Goal: Transaction & Acquisition: Purchase product/service

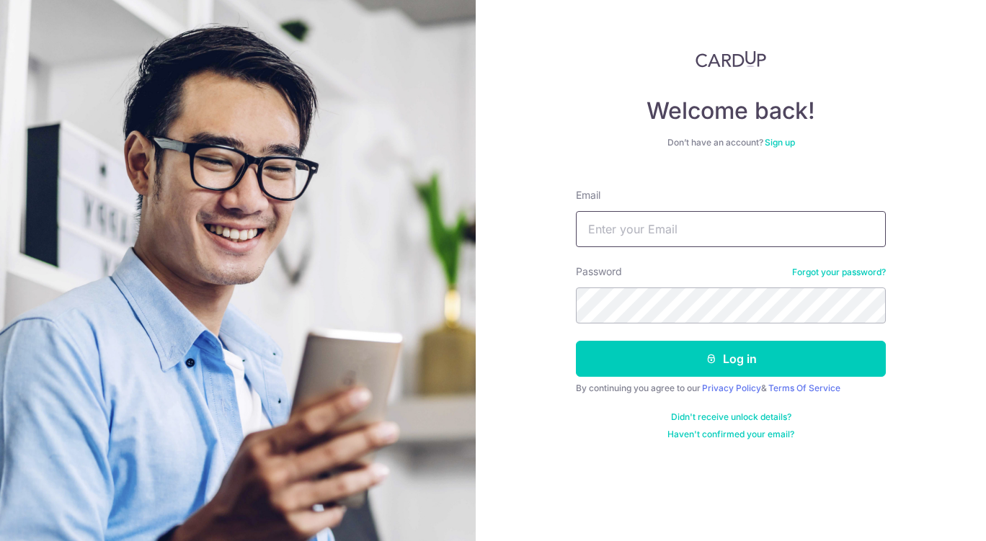
type input "[EMAIL_ADDRESS][DOMAIN_NAME]"
click at [718, 352] on button "Log in" at bounding box center [731, 359] width 310 height 36
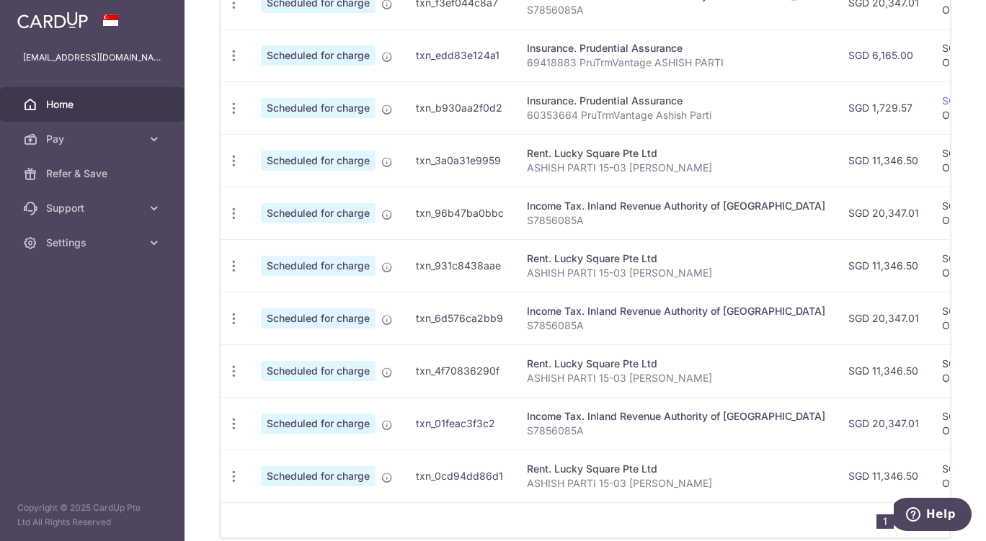
scroll to position [580, 0]
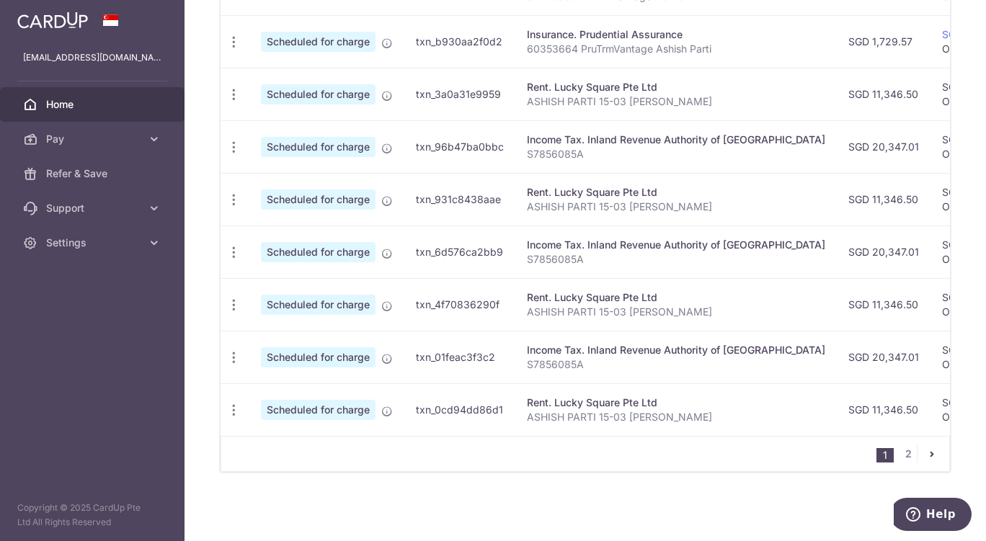
click at [581, 426] on td "Rent. Lucky Square Pte Ltd ASHISH PARTI 15-03 LEONIE CONDOTEL" at bounding box center [675, 409] width 321 height 53
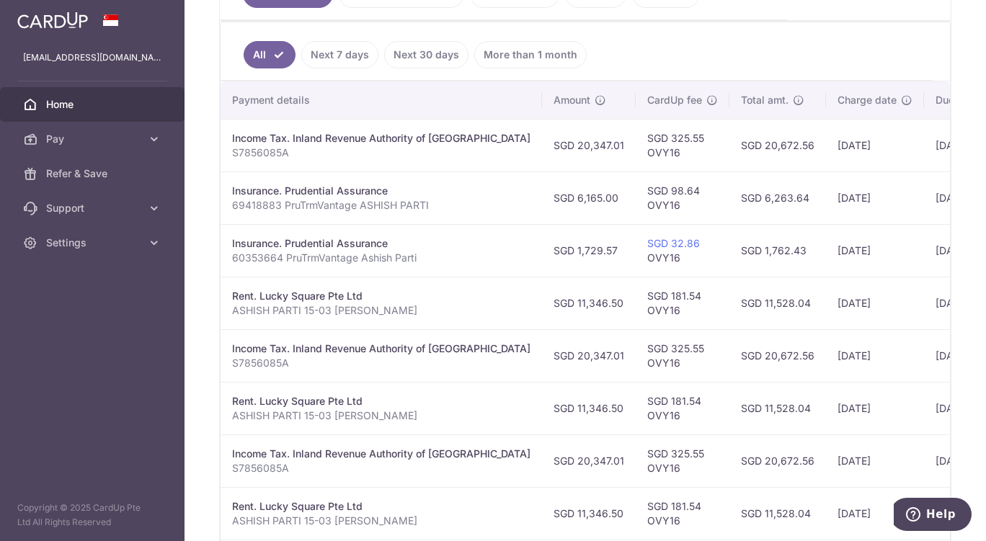
scroll to position [436, 0]
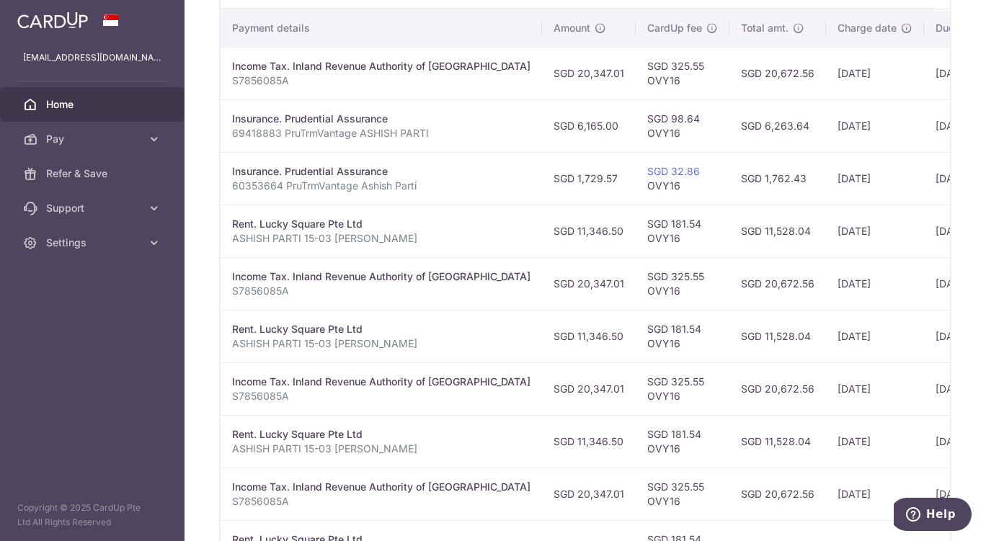
click at [547, 194] on td "SGD 1,729.57" at bounding box center [589, 178] width 94 height 53
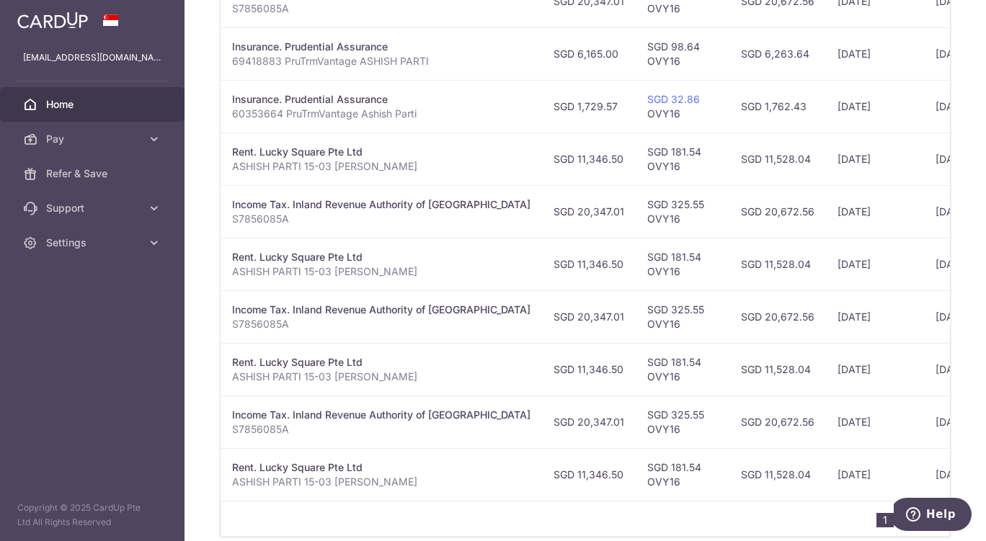
scroll to position [0, 407]
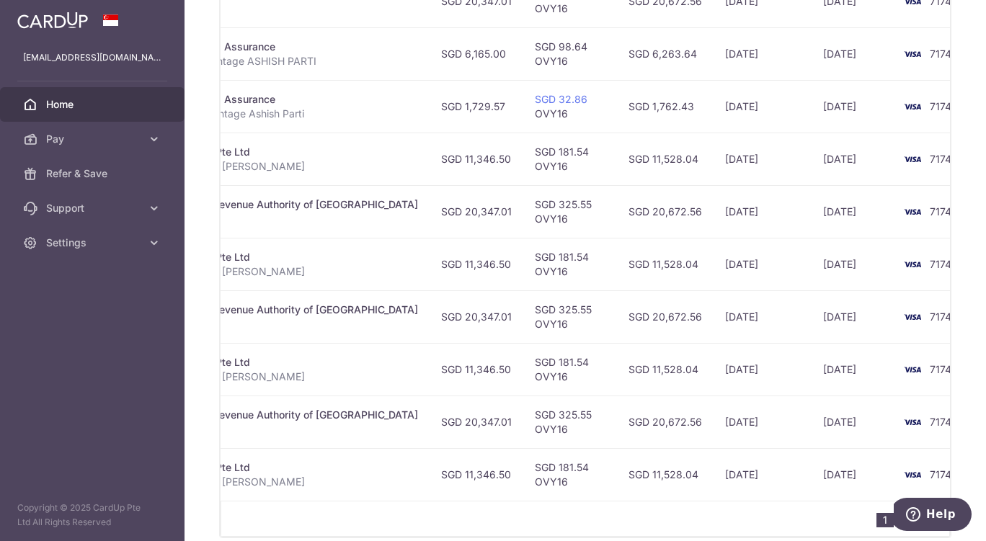
click at [713, 131] on td "24/09/2025" at bounding box center [762, 106] width 98 height 53
click at [811, 121] on td "25/09/2025" at bounding box center [852, 106] width 82 height 53
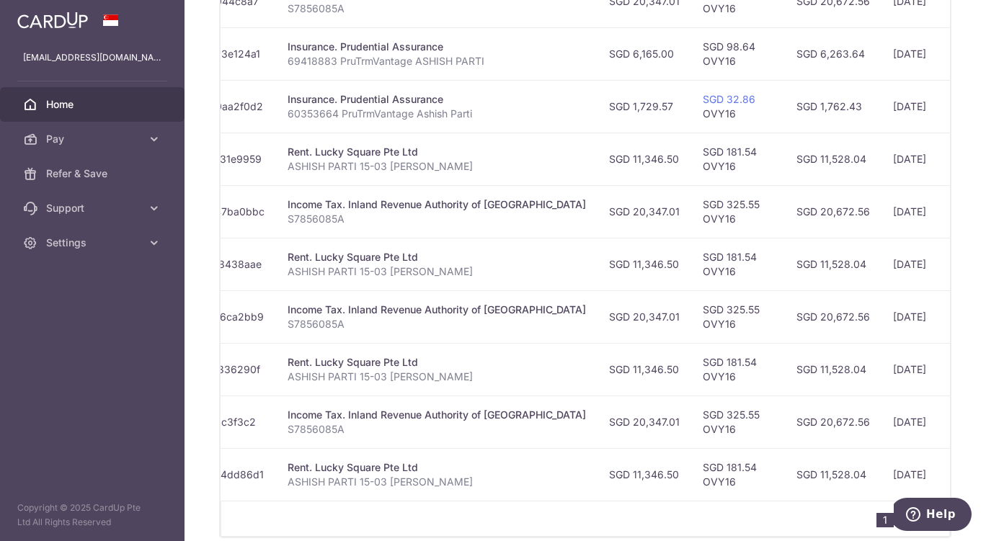
scroll to position [0, 0]
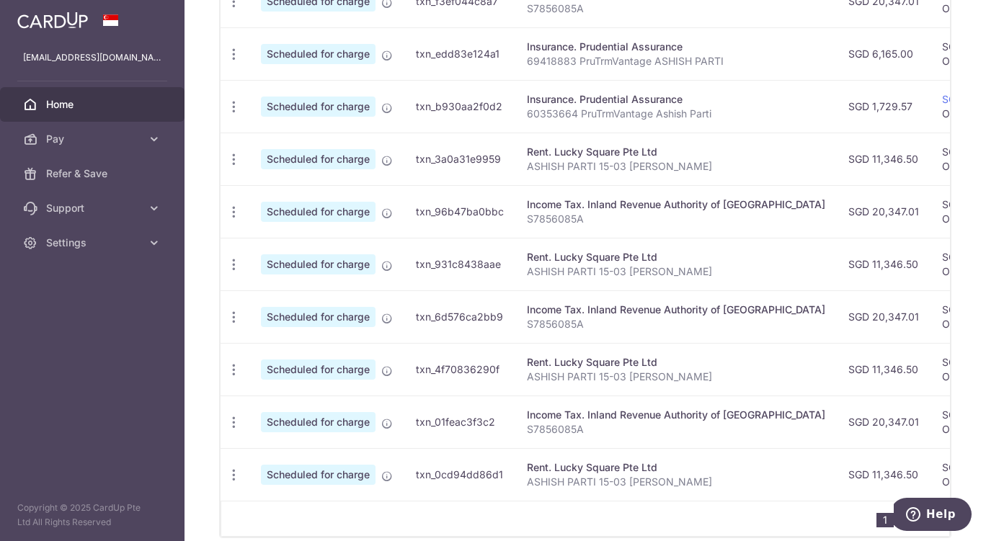
click at [233, 111] on icon "button" at bounding box center [233, 106] width 15 height 15
click at [299, 148] on span "Update payment" at bounding box center [311, 146] width 98 height 17
radio input "true"
type input "1,729.57"
type input "25/09/2025"
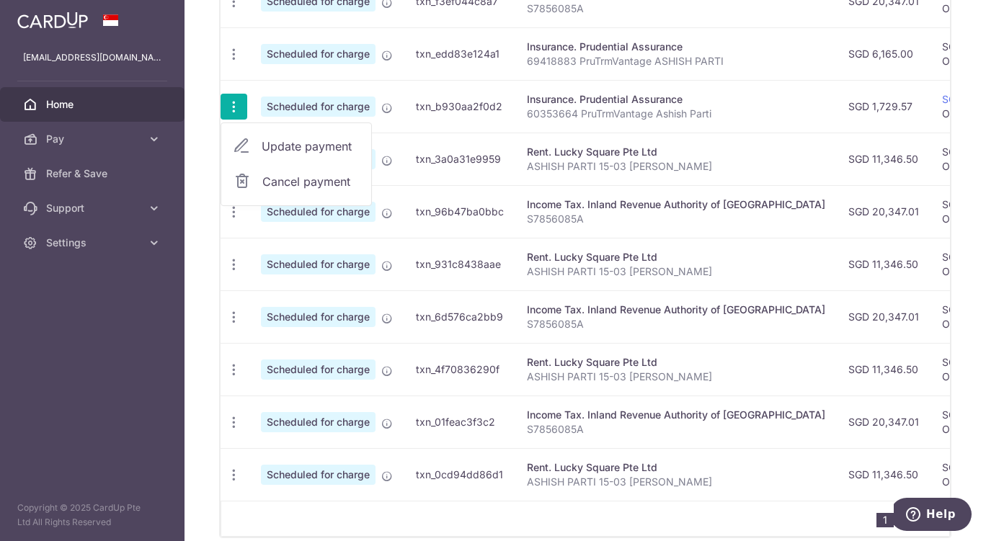
type input "60353664 PruTrmVantage Ashish Parti"
type input "OVY16"
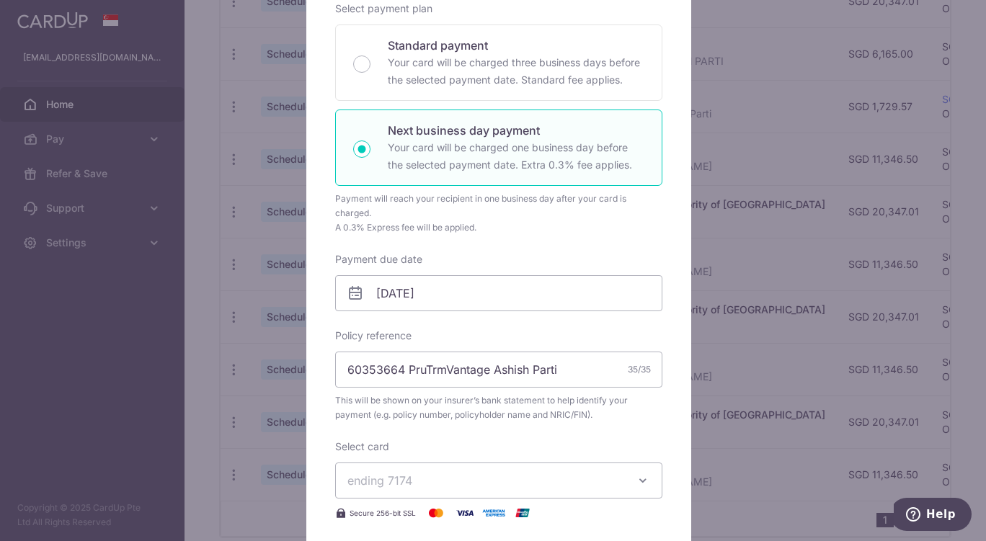
scroll to position [216, 0]
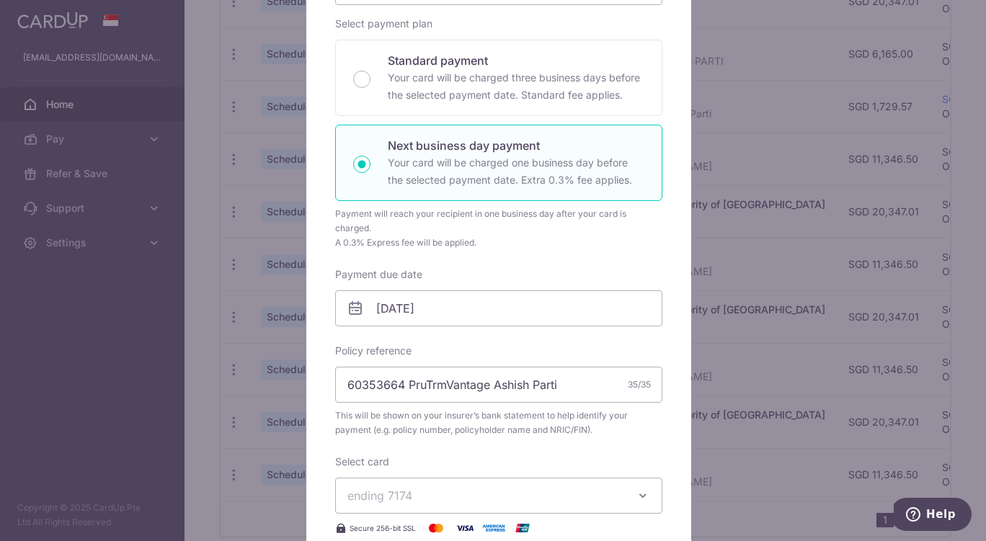
click at [358, 74] on input "Standard payment Your card will be charged three business days before the selec…" at bounding box center [361, 79] width 17 height 17
radio input "true"
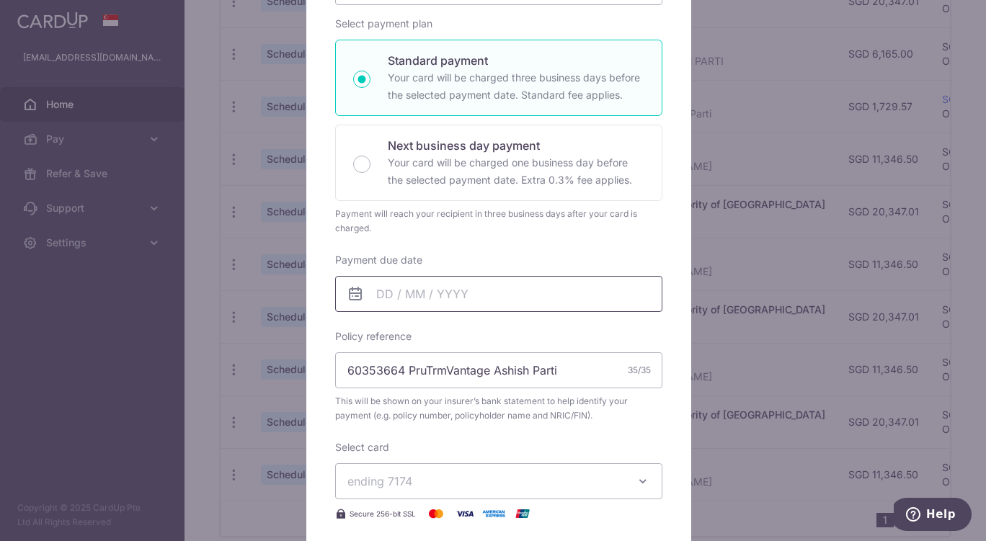
click at [437, 309] on input "Payment due date" at bounding box center [498, 294] width 327 height 36
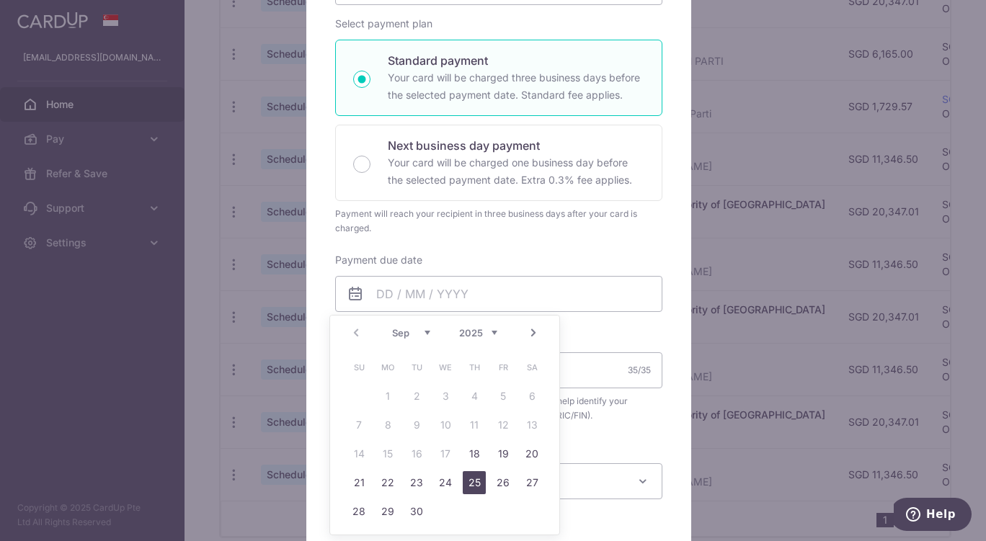
click at [480, 482] on link "25" at bounding box center [474, 482] width 23 height 23
type input "25/09/2025"
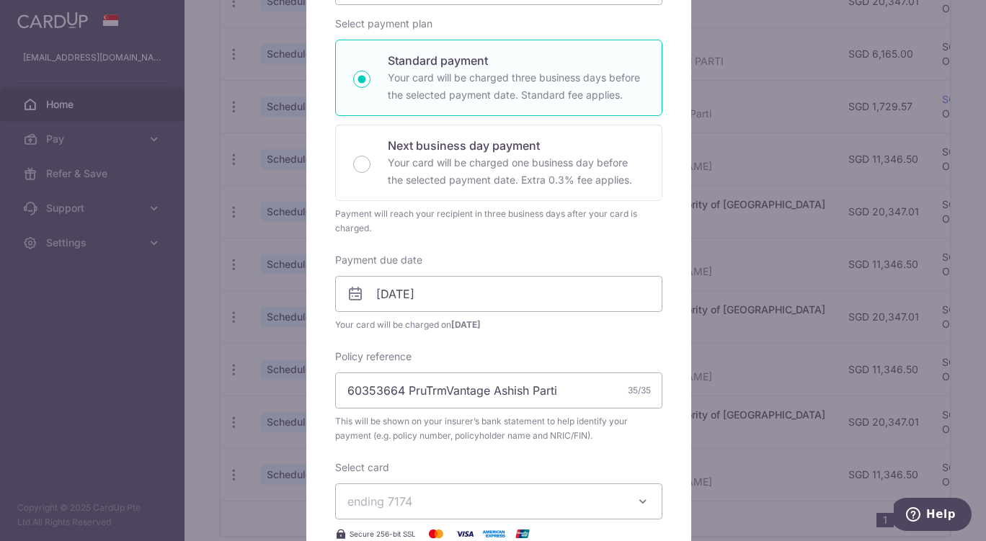
click at [558, 246] on div "Enter payment amount 1,729.57 1729.57 SGD To change the payment amount, please …" at bounding box center [498, 282] width 327 height 673
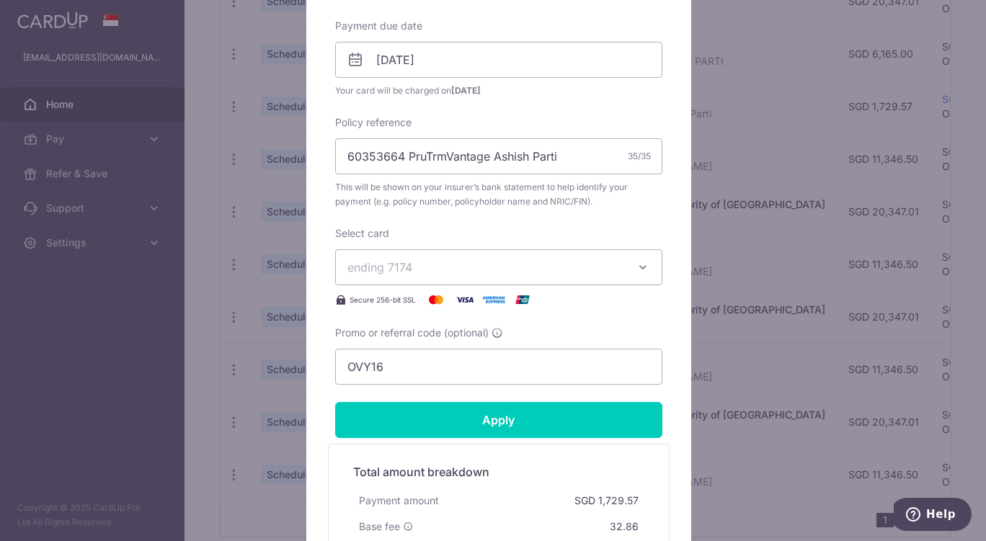
scroll to position [504, 0]
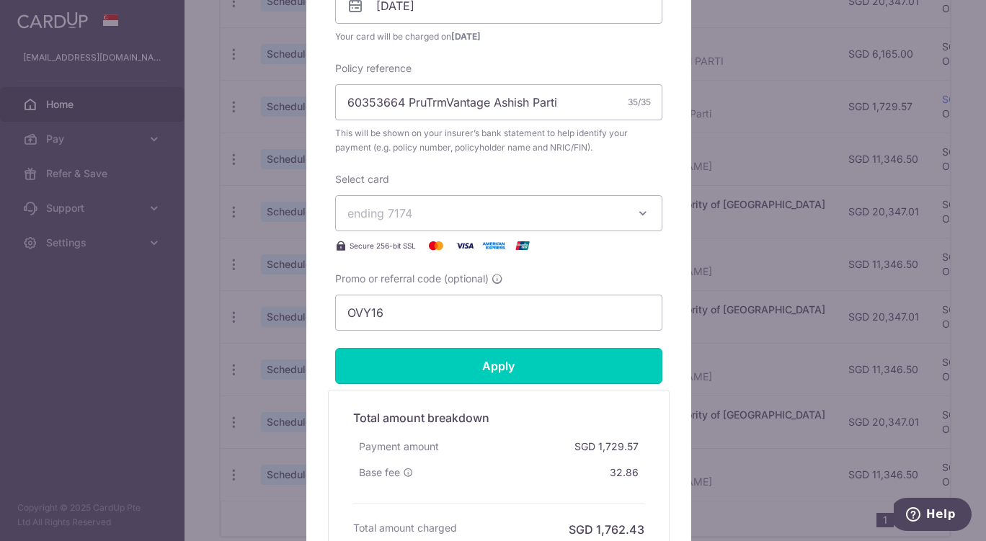
click at [511, 364] on input "Apply" at bounding box center [498, 366] width 327 height 36
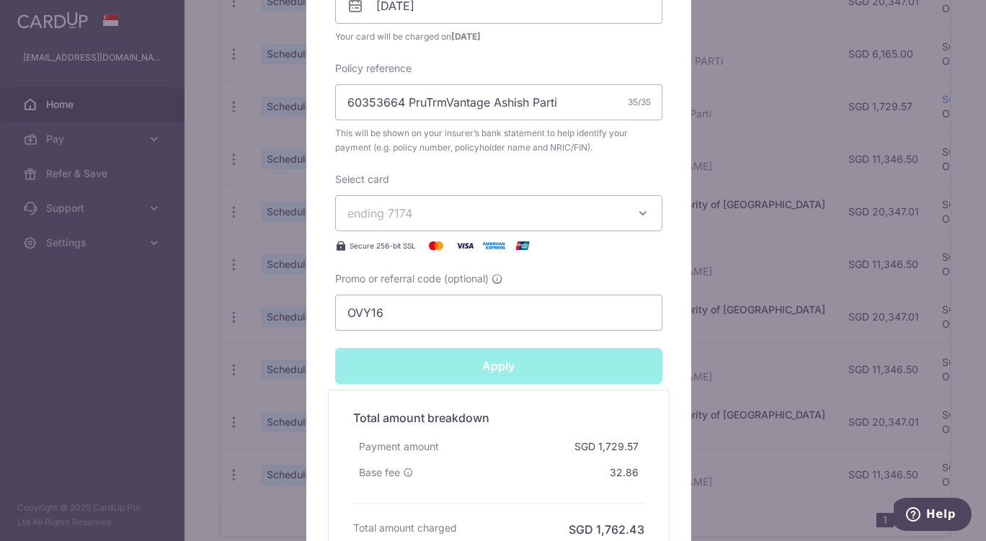
type input "Successfully Applied"
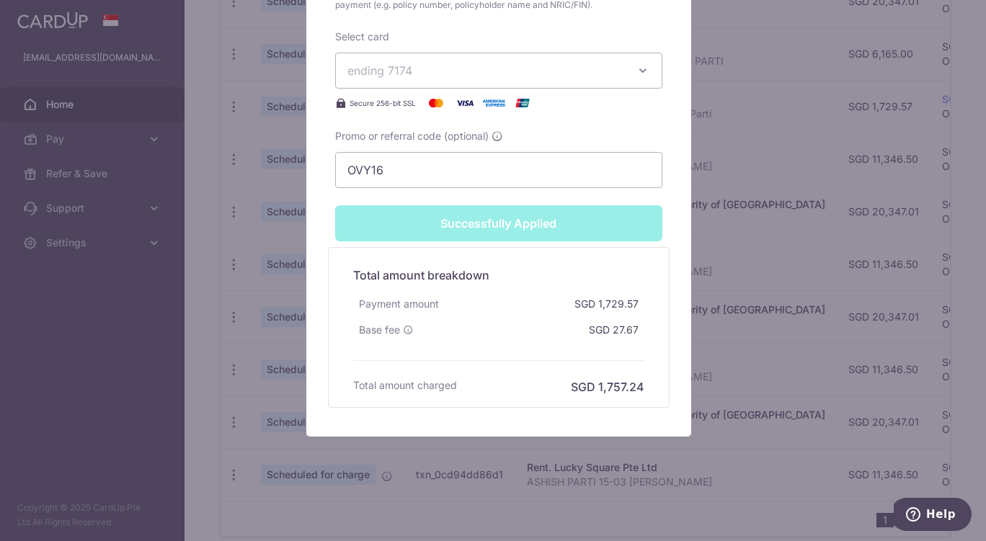
scroll to position [121, 0]
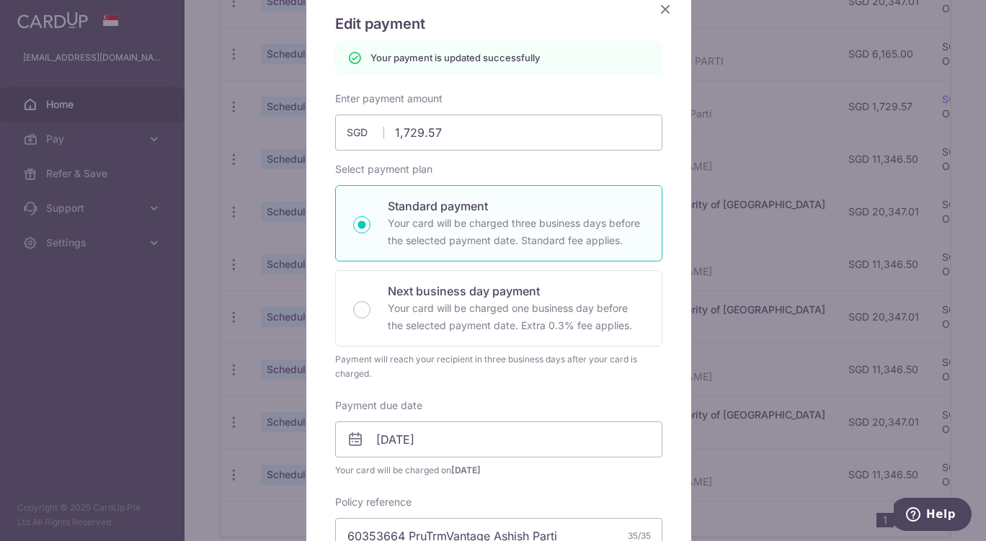
click at [658, 10] on icon "Close" at bounding box center [664, 9] width 17 height 18
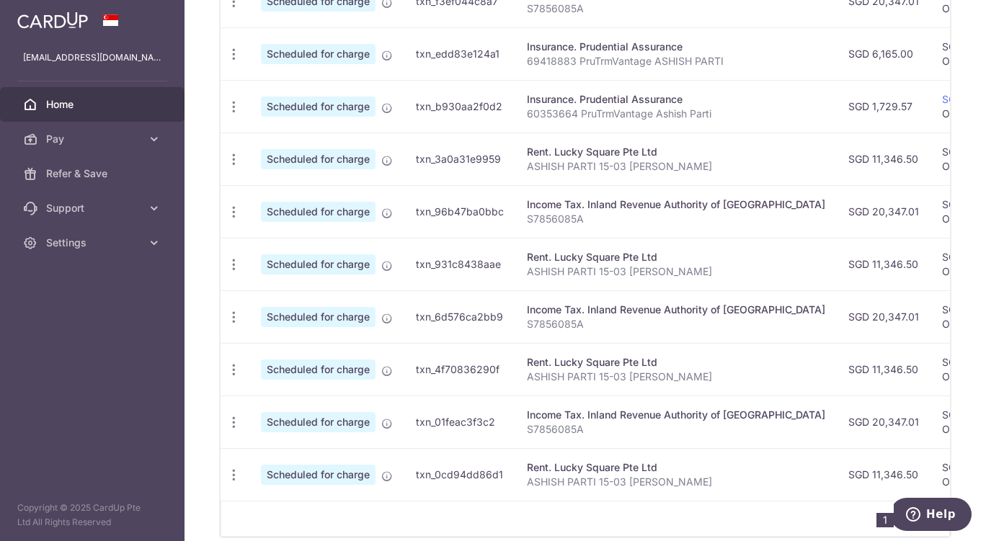
scroll to position [4, 0]
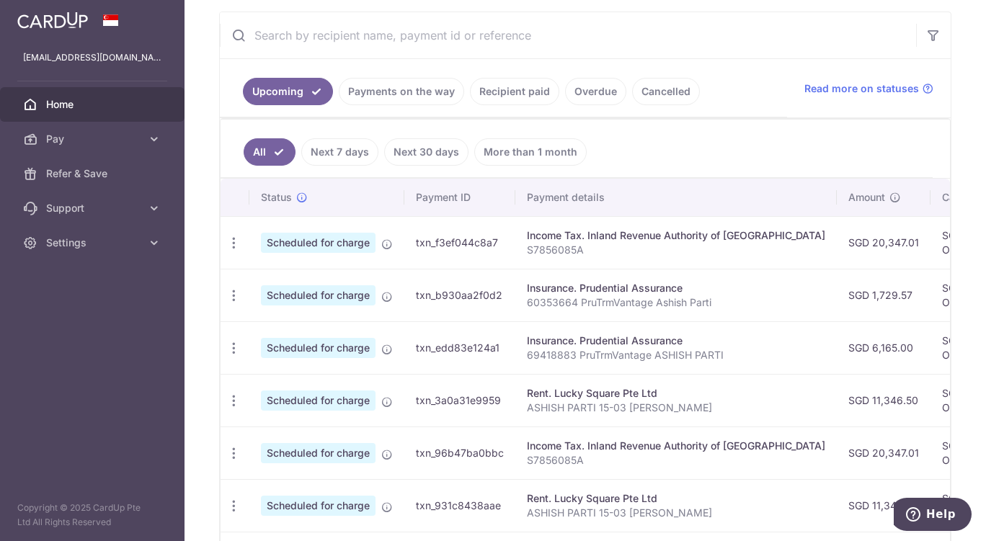
scroll to position [432, 0]
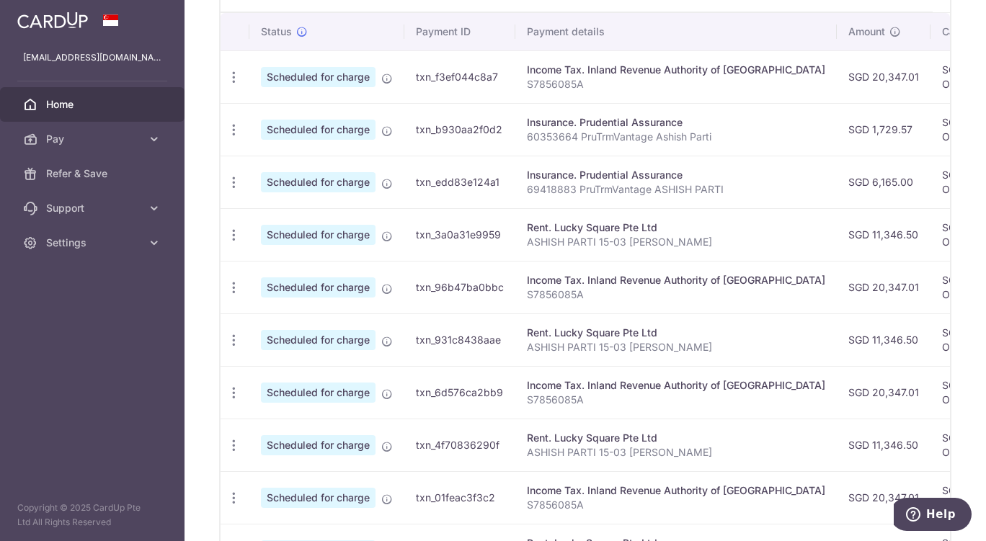
click at [156, 237] on icon at bounding box center [154, 243] width 14 height 14
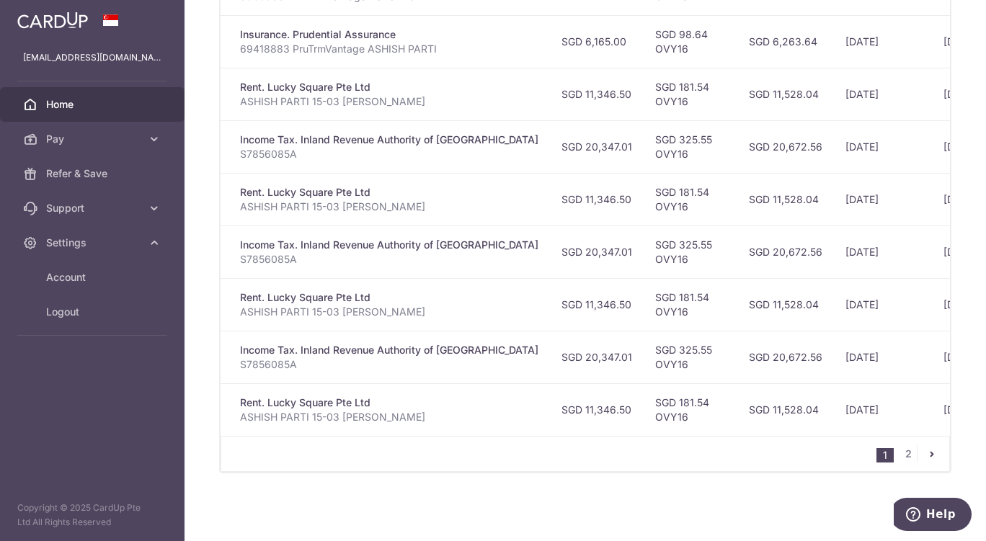
scroll to position [0, 407]
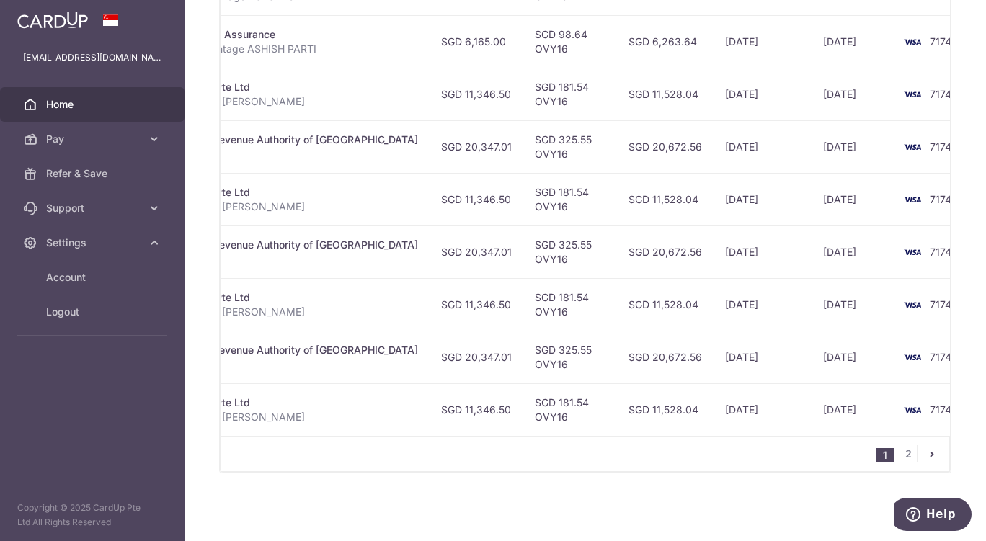
click at [926, 450] on icon "pager" at bounding box center [932, 454] width 12 height 12
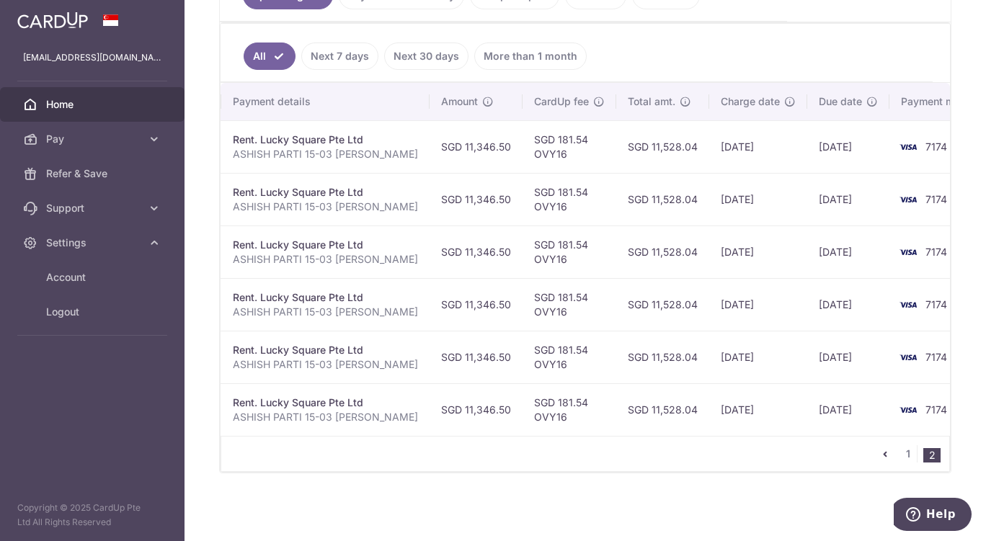
scroll to position [0, 354]
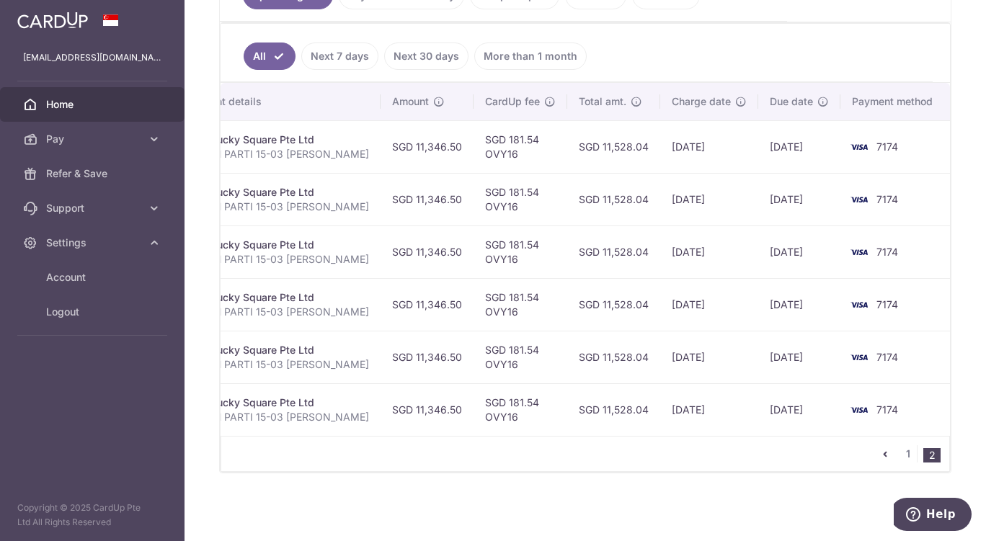
click at [879, 456] on icon "pager" at bounding box center [885, 454] width 12 height 12
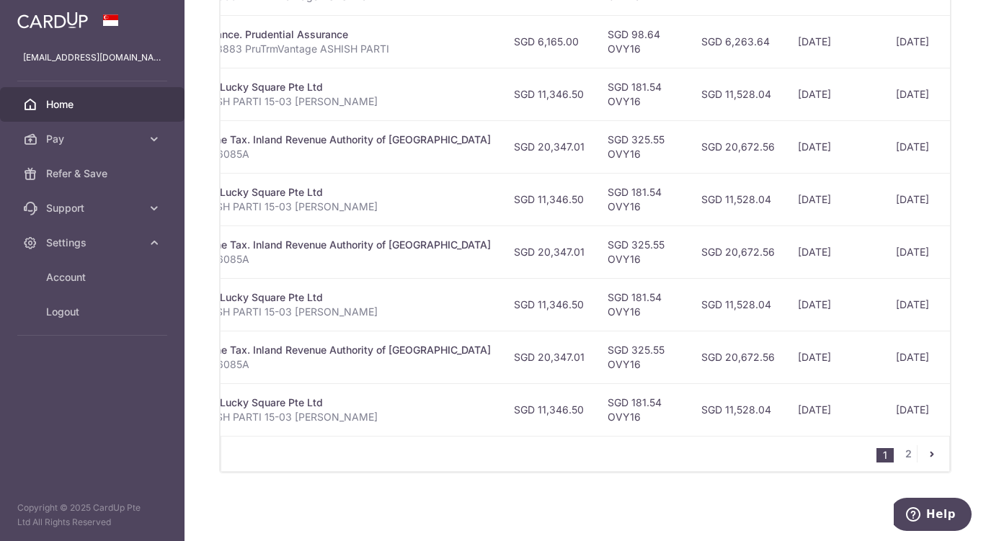
scroll to position [0, 407]
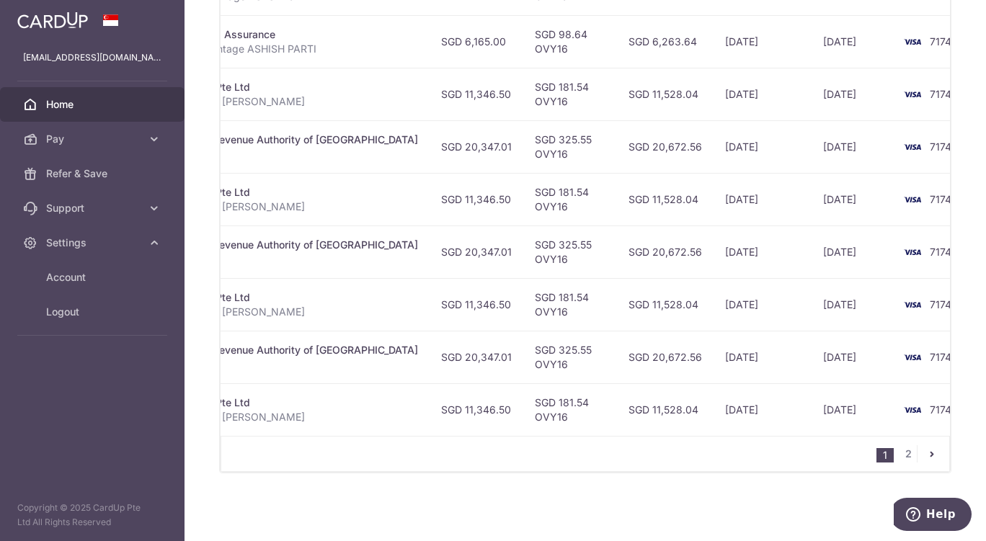
drag, startPoint x: 461, startPoint y: 350, endPoint x: 413, endPoint y: 349, distance: 48.3
click at [429, 349] on td "SGD 20,347.01" at bounding box center [476, 357] width 94 height 53
copy td "20,347.01"
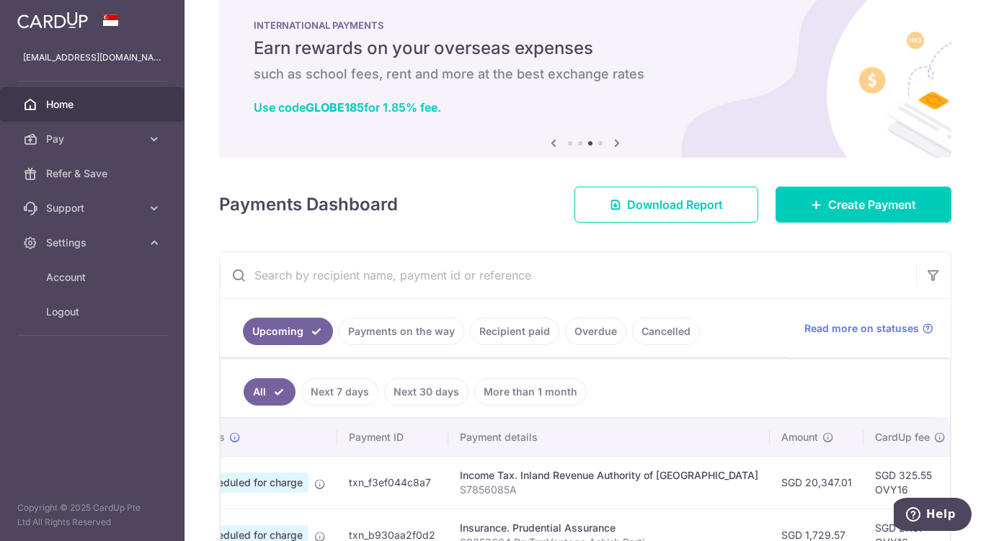
scroll to position [0, 0]
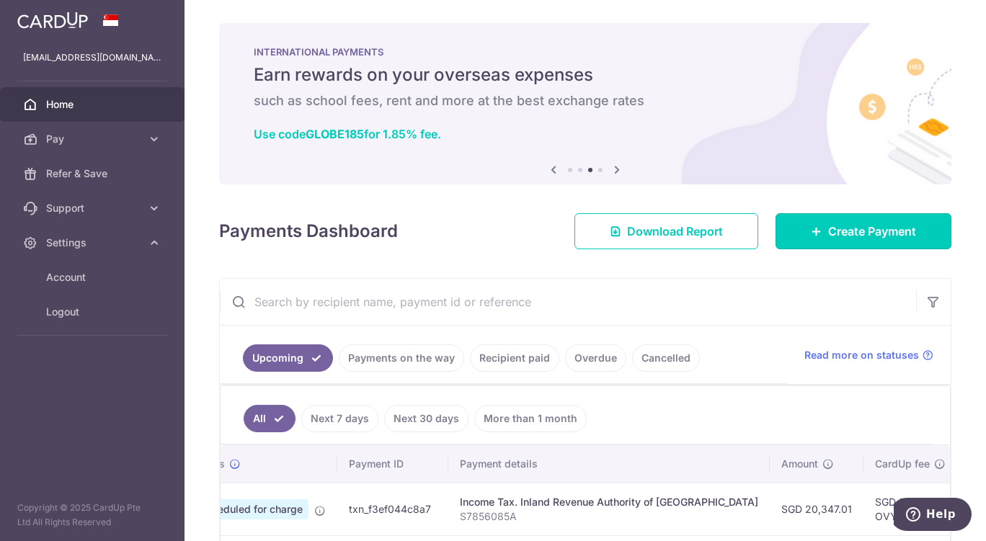
click at [837, 232] on span "Create Payment" at bounding box center [872, 231] width 88 height 17
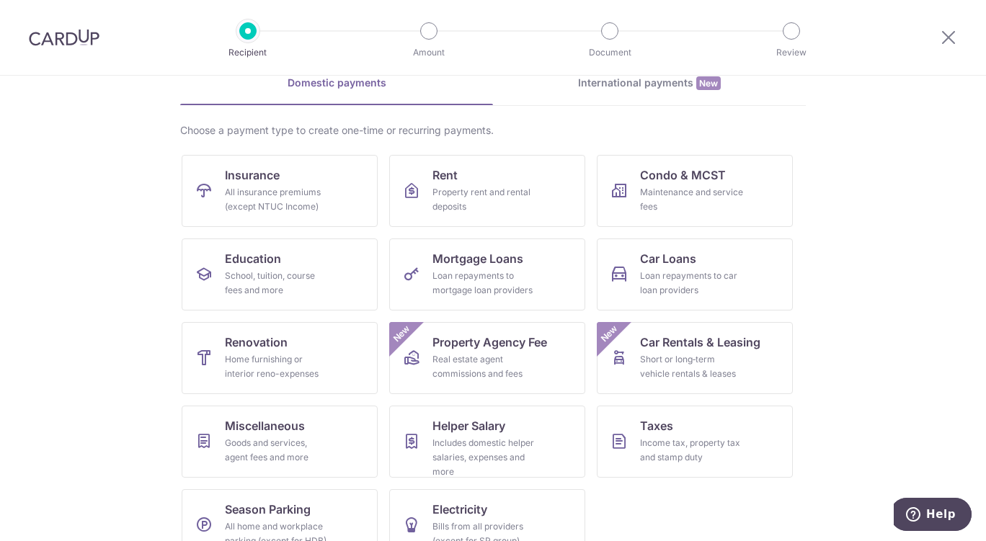
scroll to position [104, 0]
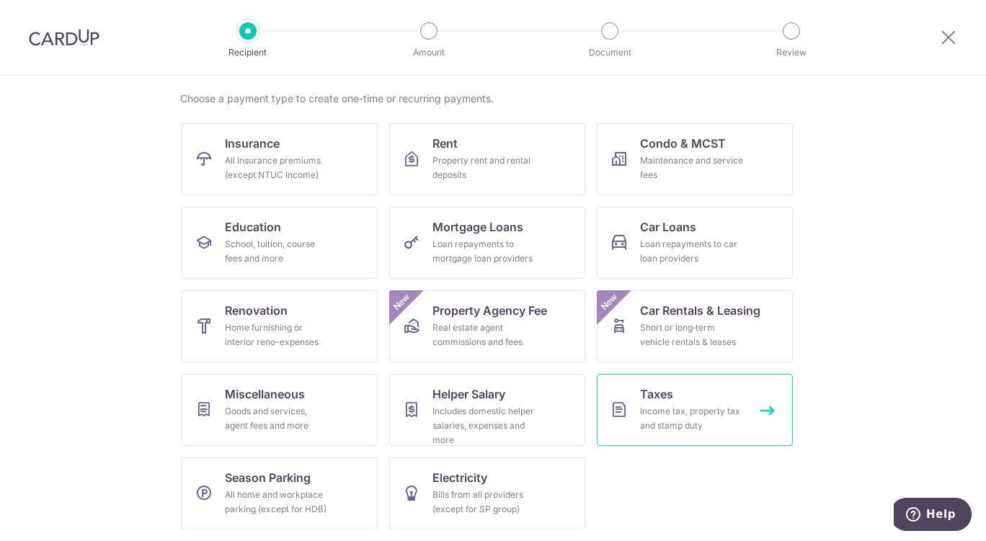
click at [667, 383] on link "Taxes Income tax, property tax and stamp duty" at bounding box center [695, 410] width 196 height 72
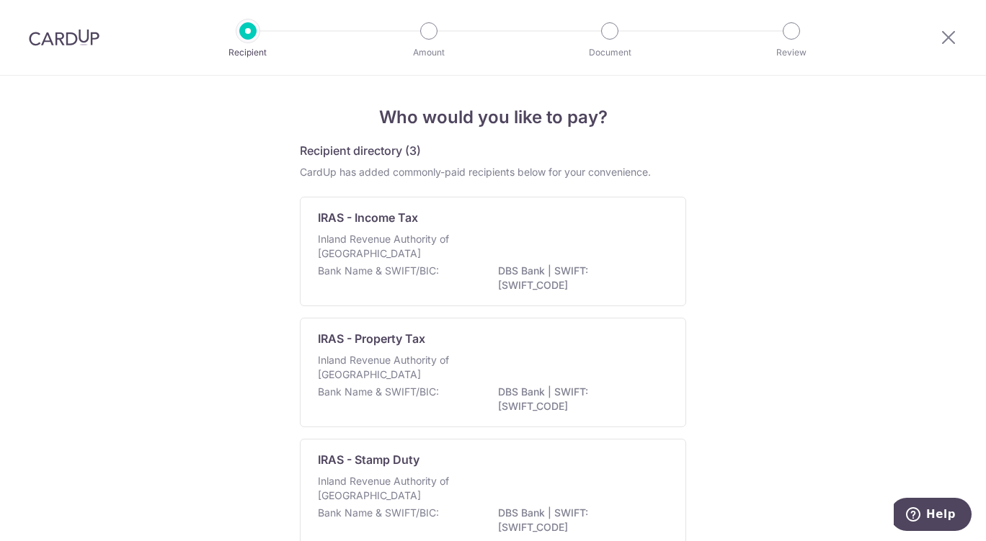
click at [661, 220] on div "IRAS - Income Tax Inland Revenue Authority of Singapore Bank Name & SWIFT/BIC: …" at bounding box center [493, 252] width 386 height 110
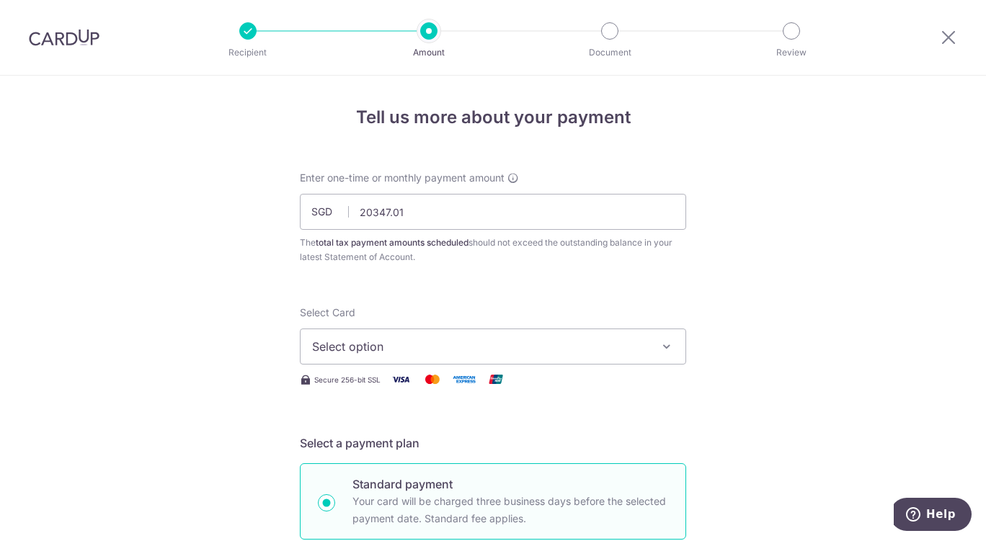
click at [420, 351] on span "Select option" at bounding box center [480, 346] width 336 height 17
type input "20,347.01"
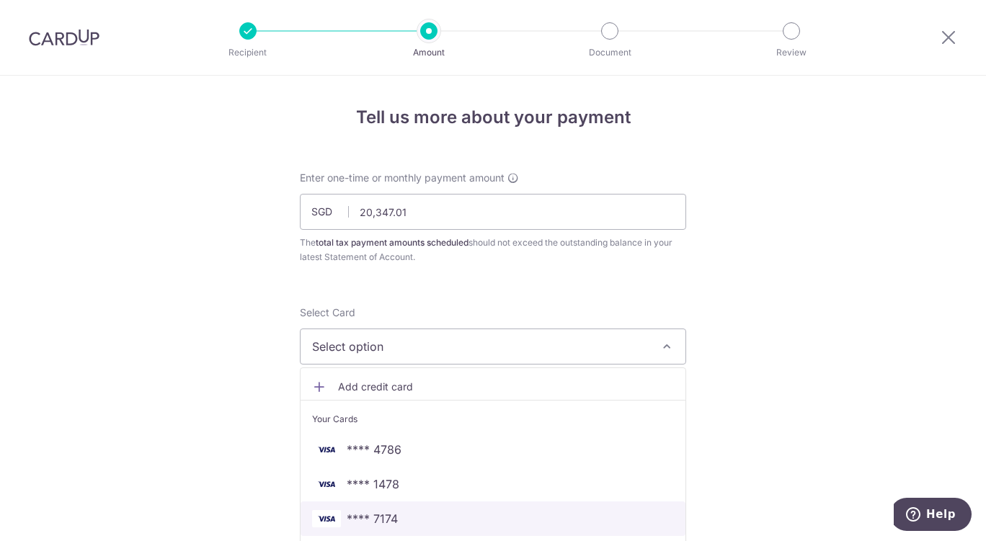
click at [373, 514] on span "**** 7174" at bounding box center [372, 518] width 51 height 17
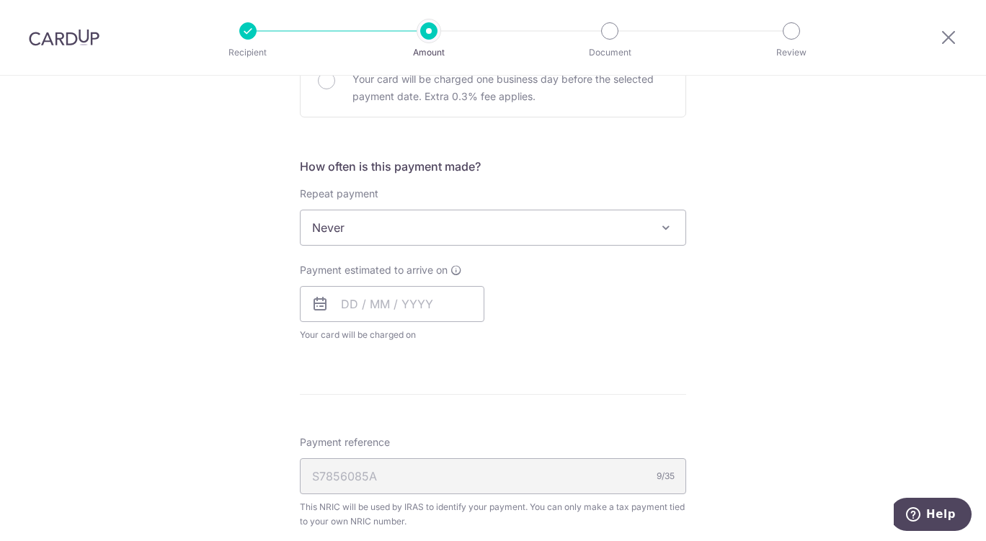
scroll to position [576, 0]
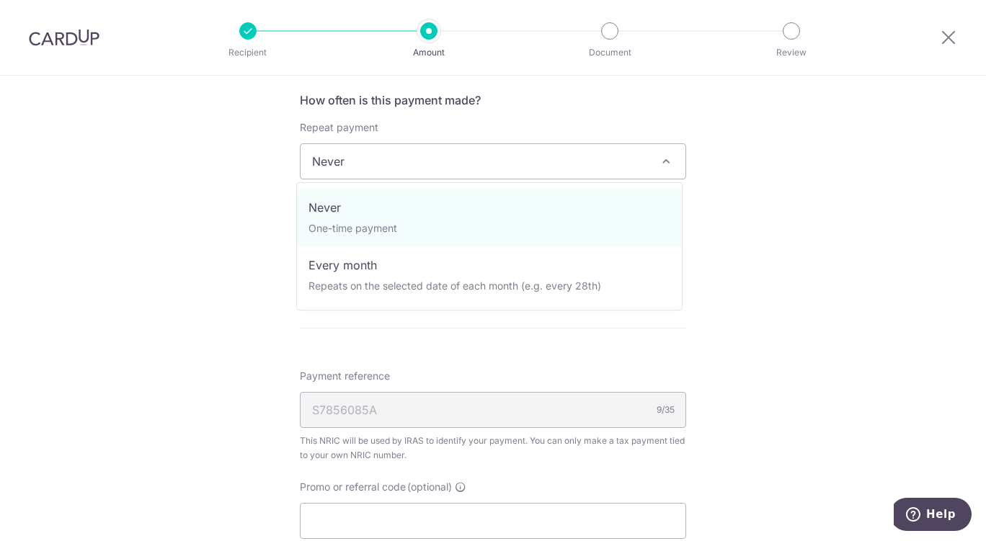
click at [446, 161] on span "Never" at bounding box center [492, 161] width 385 height 35
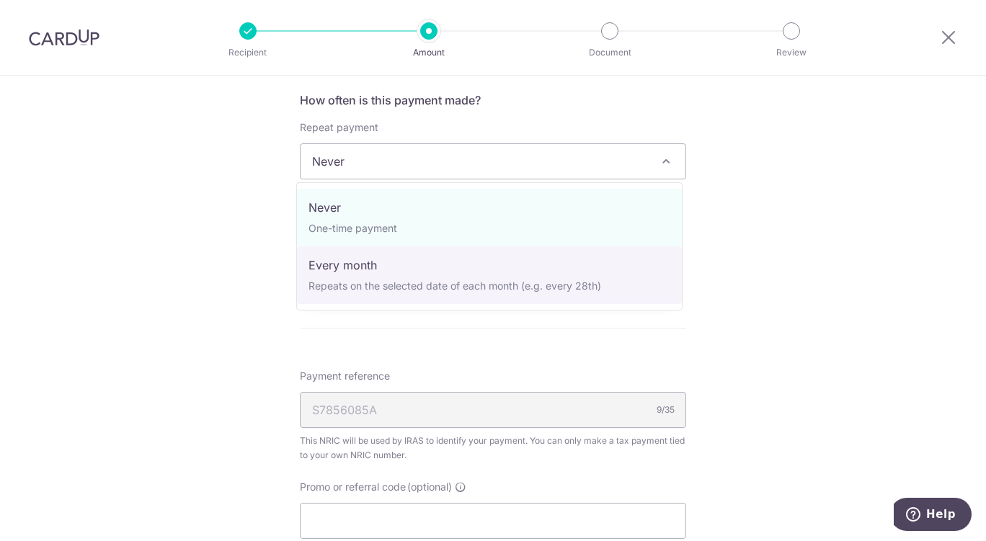
select select "3"
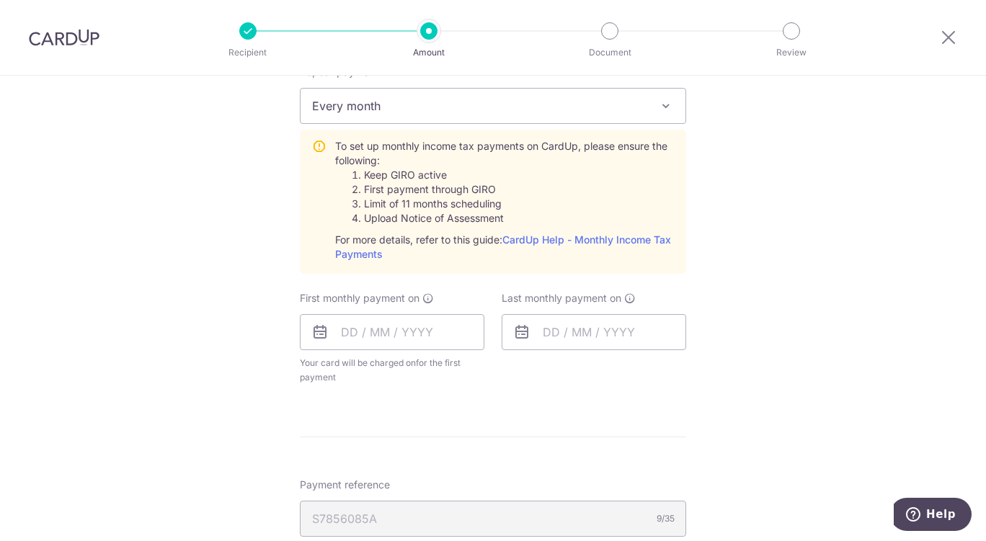
scroll to position [648, 0]
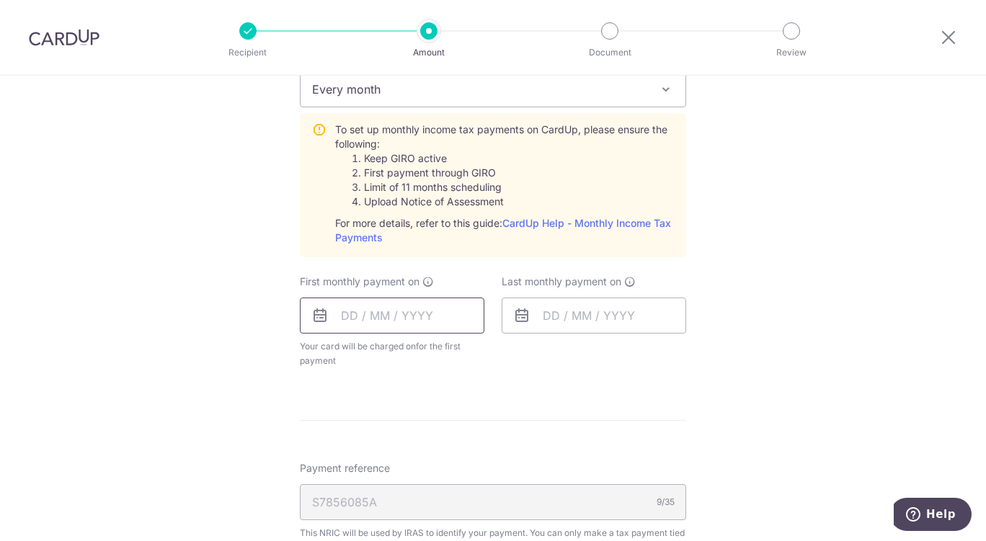
click at [377, 317] on input "text" at bounding box center [392, 316] width 184 height 36
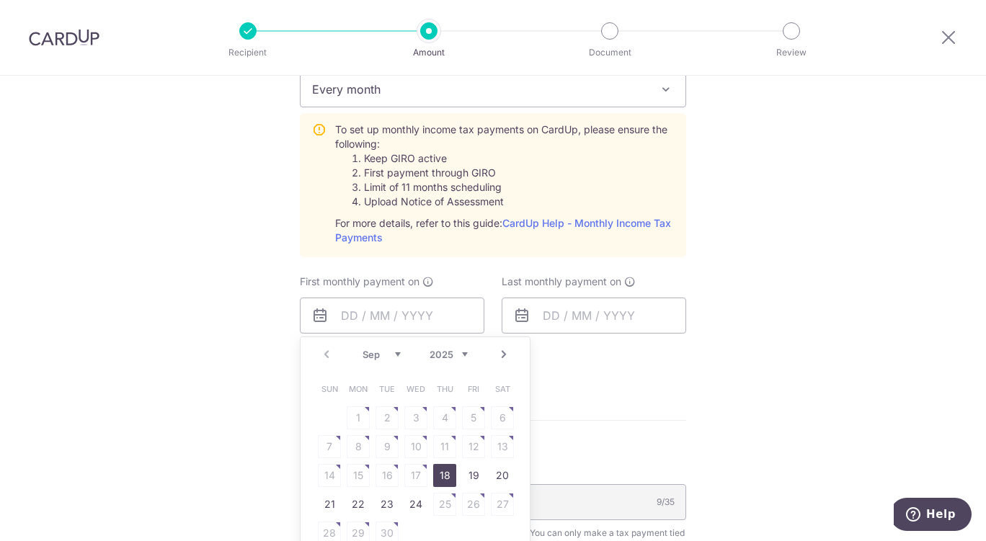
click at [459, 352] on select "2025 2026" at bounding box center [448, 355] width 38 height 12
click at [384, 352] on select "Jan Feb Mar Apr May Jun Jul Aug Sep Oct" at bounding box center [381, 355] width 38 height 12
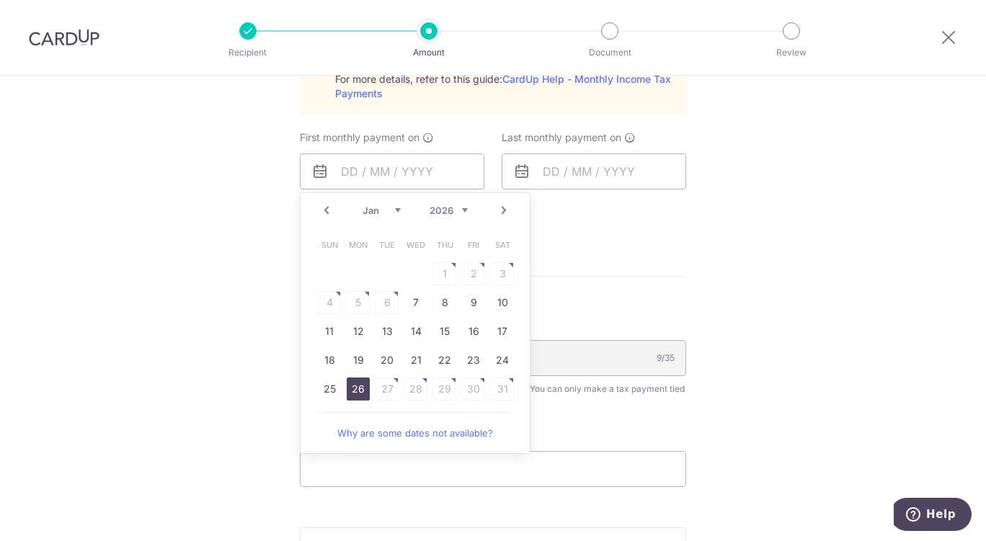
click at [357, 390] on link "26" at bounding box center [358, 388] width 23 height 23
type input "26/01/2026"
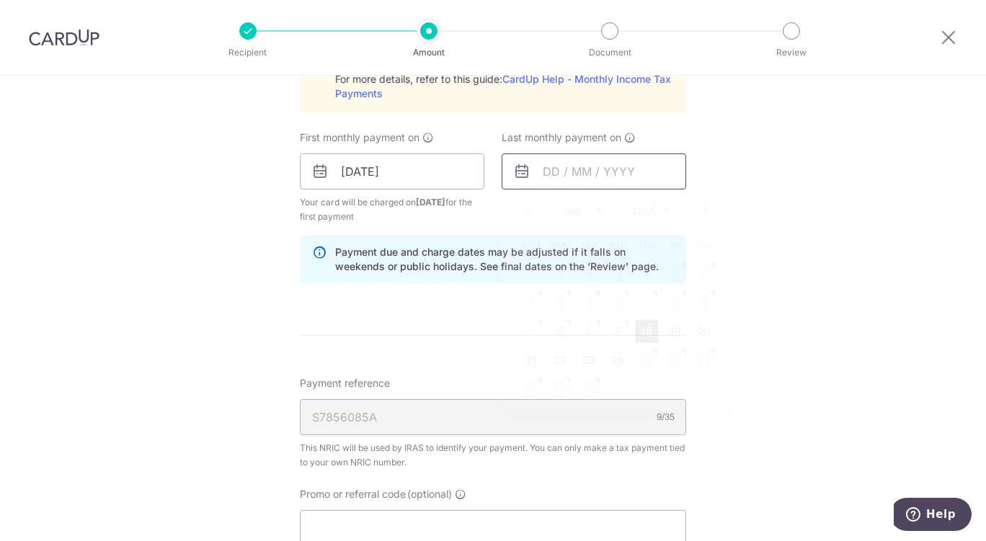
click at [621, 170] on input "text" at bounding box center [593, 171] width 184 height 36
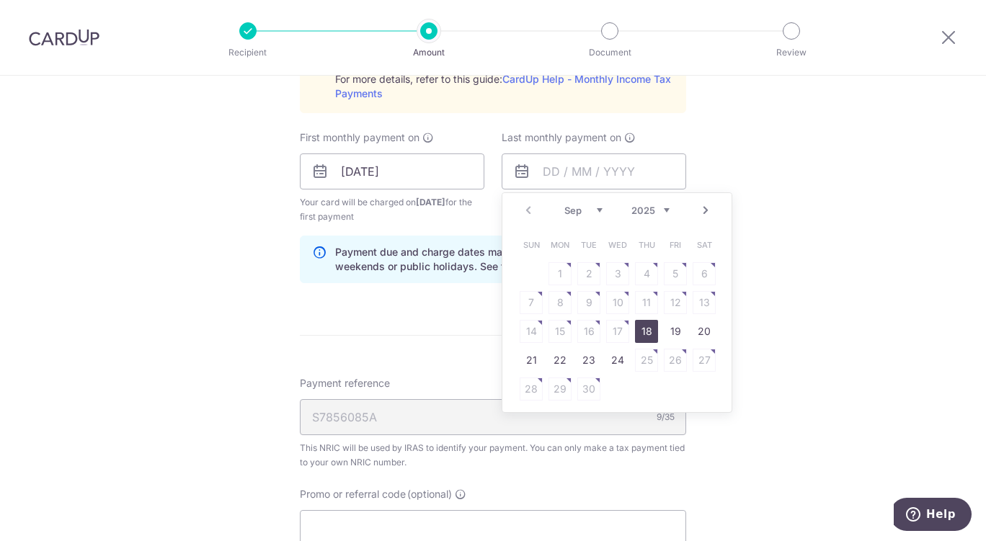
click at [594, 209] on select "Sep Oct Nov Dec" at bounding box center [583, 211] width 38 height 12
click at [659, 210] on select "2025 2026" at bounding box center [650, 211] width 38 height 12
click at [583, 207] on select "Jan Feb Mar Apr May Jun Jul Aug Sep Oct" at bounding box center [583, 211] width 38 height 12
click at [562, 361] on link "23" at bounding box center [559, 360] width 23 height 23
type input "23/02/2026"
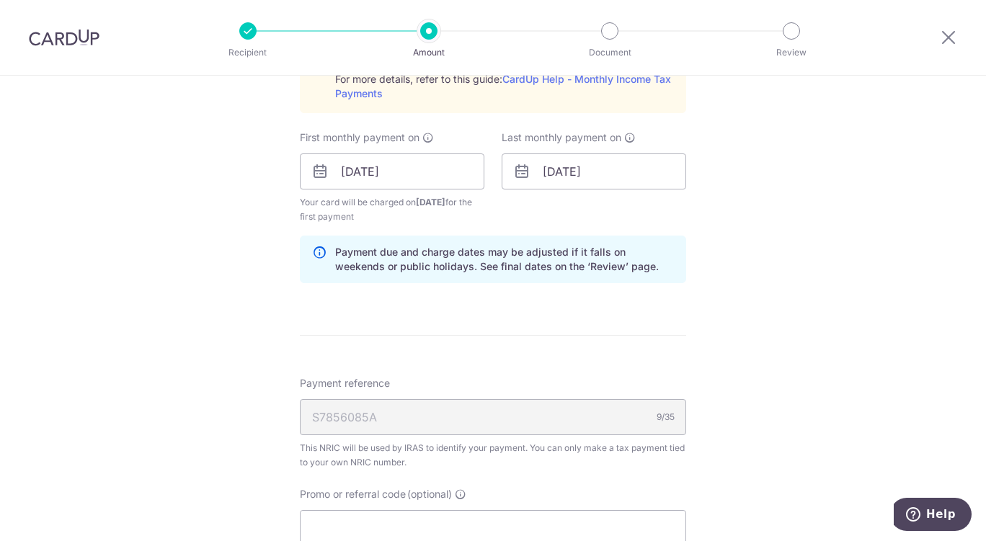
click at [767, 276] on div "Tell us more about your payment Enter one-time or monthly payment amount SGD 20…" at bounding box center [493, 63] width 986 height 1561
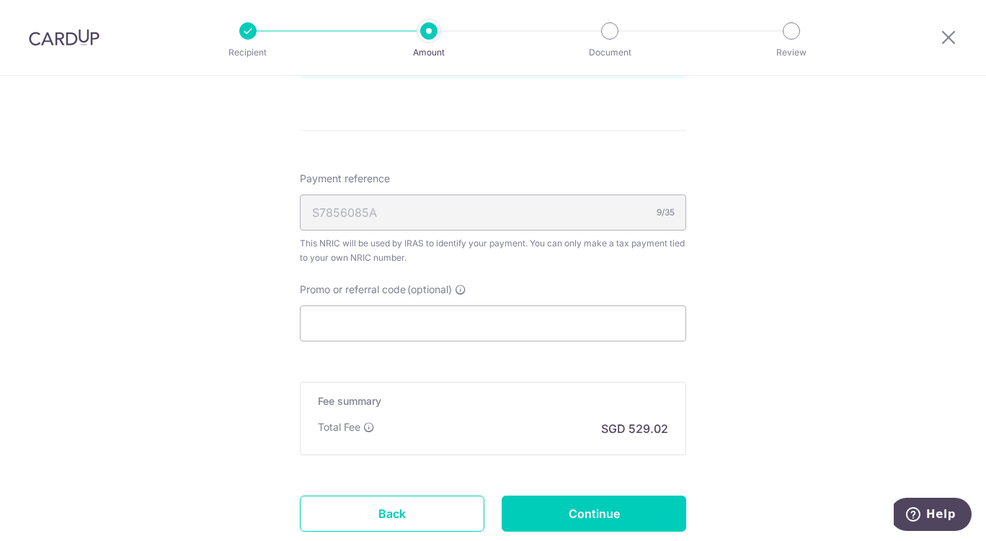
scroll to position [1009, 0]
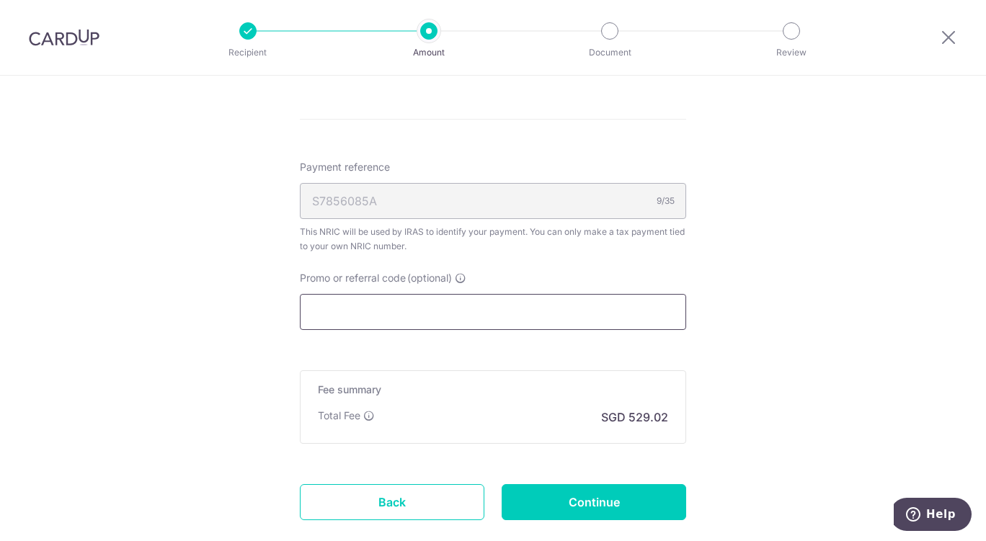
click at [537, 306] on input "Promo or referral code (optional)" at bounding box center [493, 312] width 386 height 36
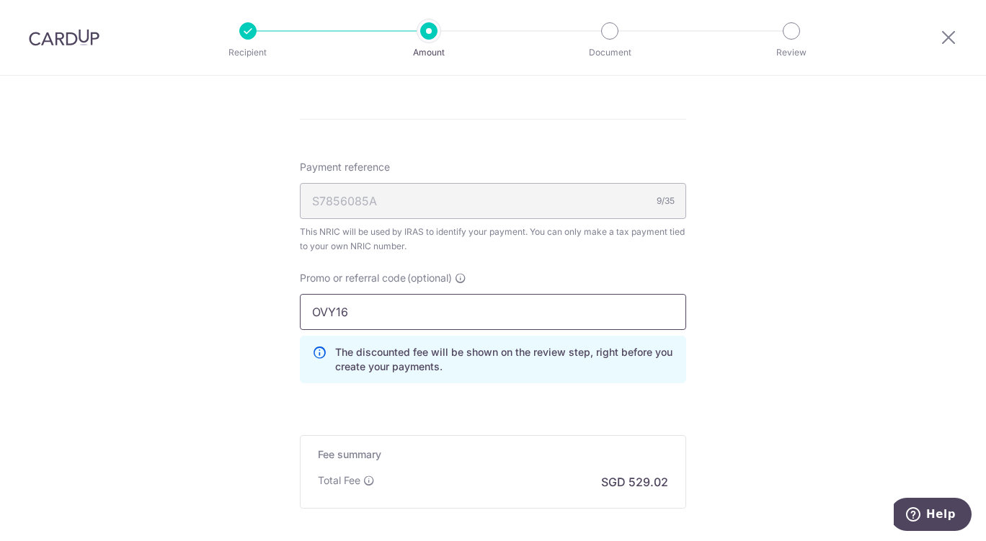
type input "OVY16"
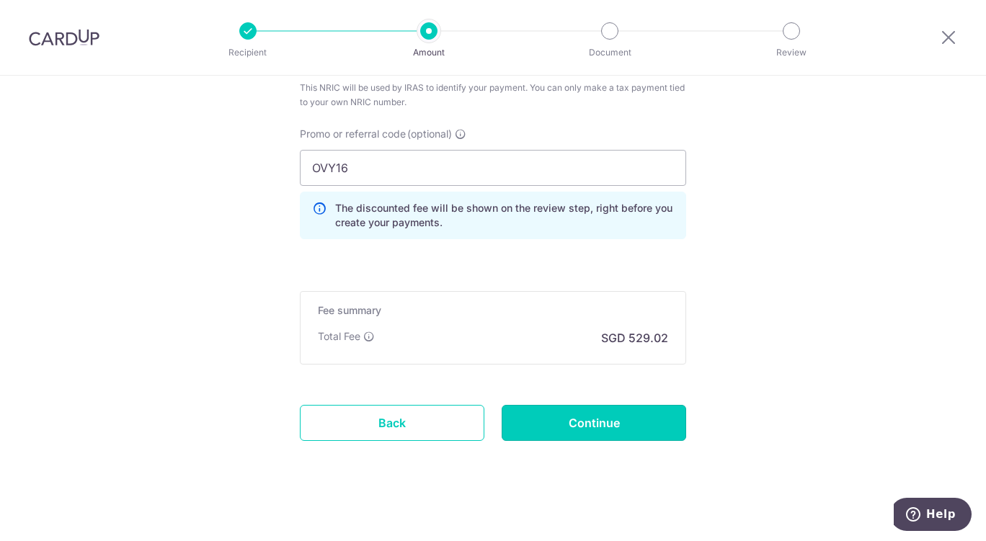
click at [621, 408] on input "Continue" at bounding box center [593, 423] width 184 height 36
type input "Create Schedule"
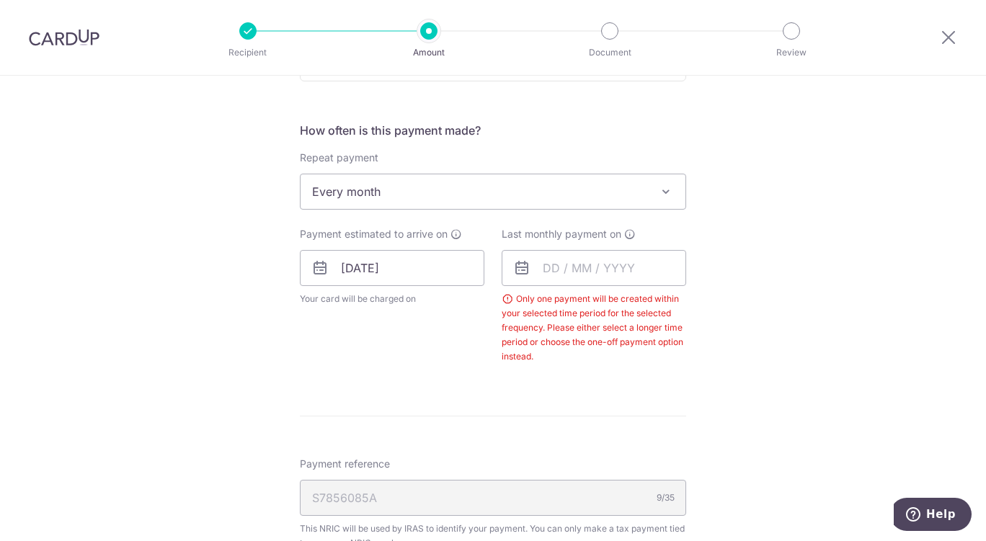
scroll to position [474, 0]
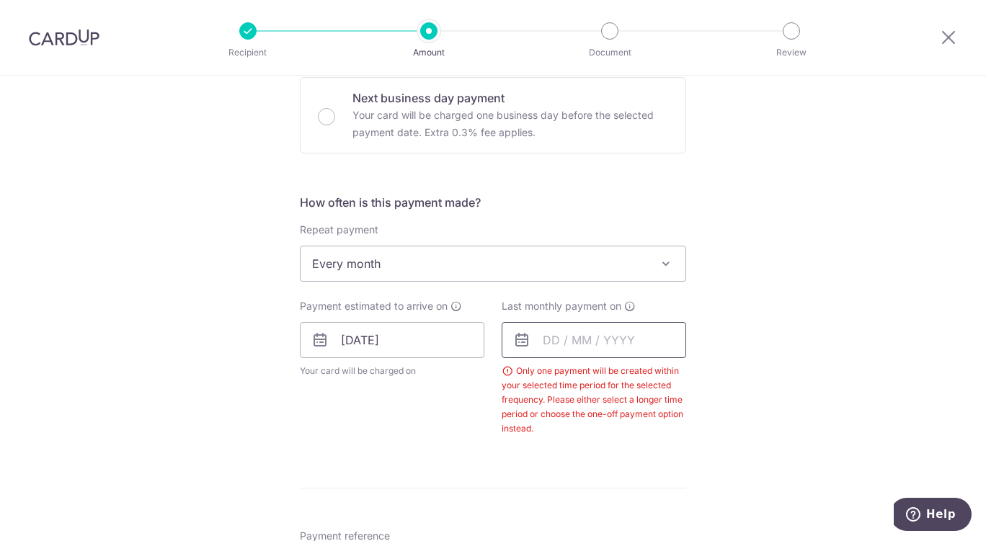
click at [618, 348] on input "text" at bounding box center [593, 340] width 184 height 36
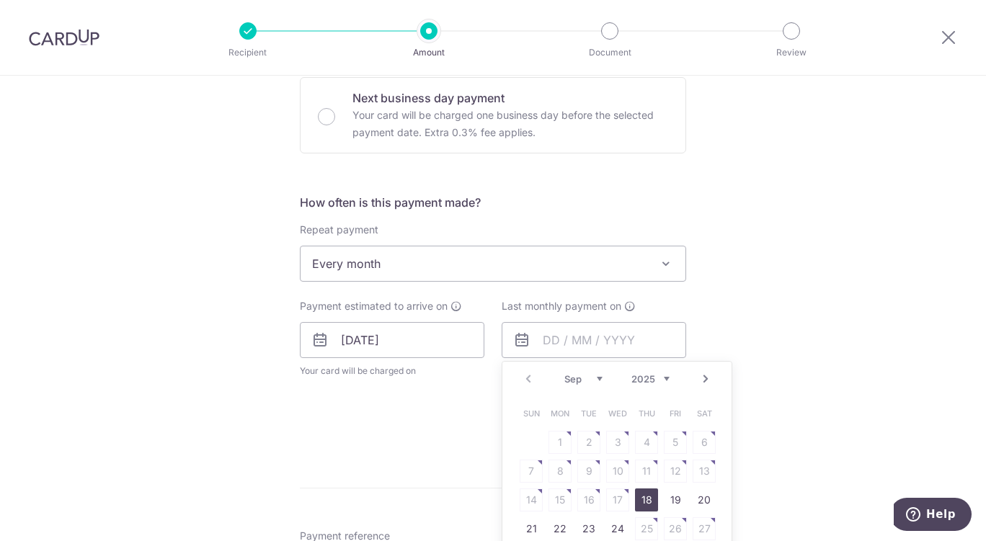
click at [663, 377] on select "2025 2026" at bounding box center [650, 379] width 38 height 12
click at [591, 373] on div "Prev Next Jan Feb Mar Apr May Jun Jul Aug Sep Oct 2025 2026" at bounding box center [616, 379] width 229 height 35
click at [597, 379] on select "Jan Feb Mar Apr May Jun [DATE] Aug Sep Oct" at bounding box center [583, 379] width 38 height 12
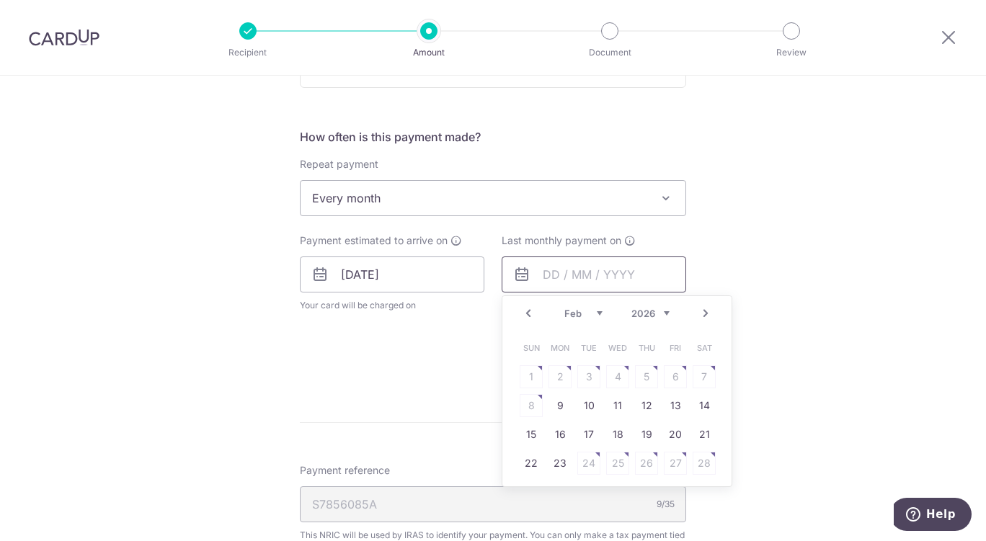
scroll to position [618, 0]
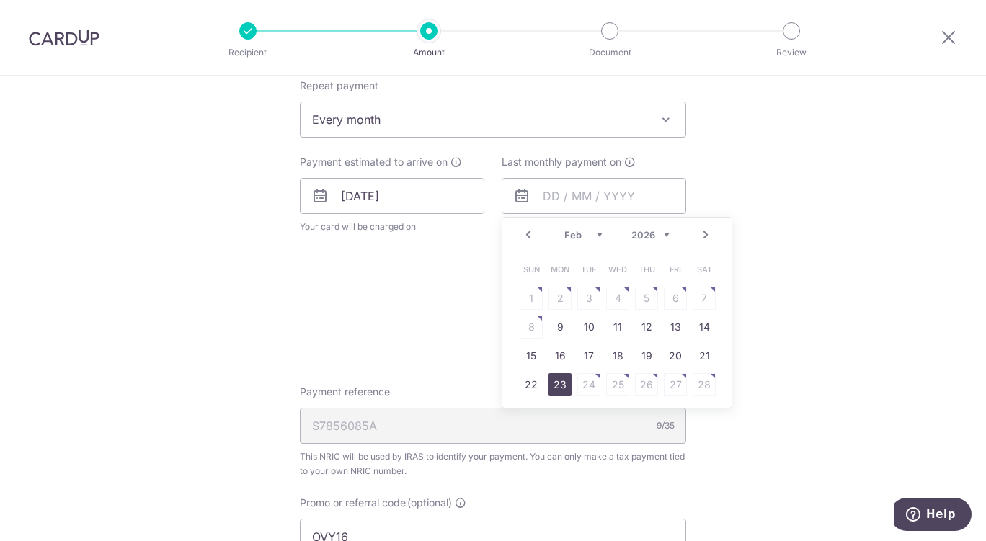
click at [553, 381] on link "23" at bounding box center [559, 384] width 23 height 23
type input "[DATE]"
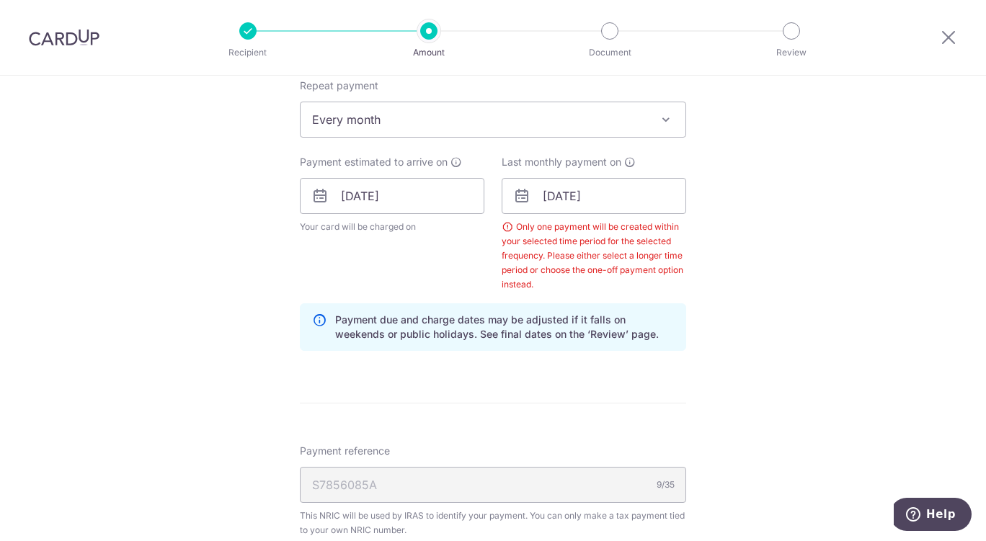
click at [743, 257] on div "Tell us more about your payment Enter one-time or monthly payment amount SGD 20…" at bounding box center [493, 217] width 986 height 1519
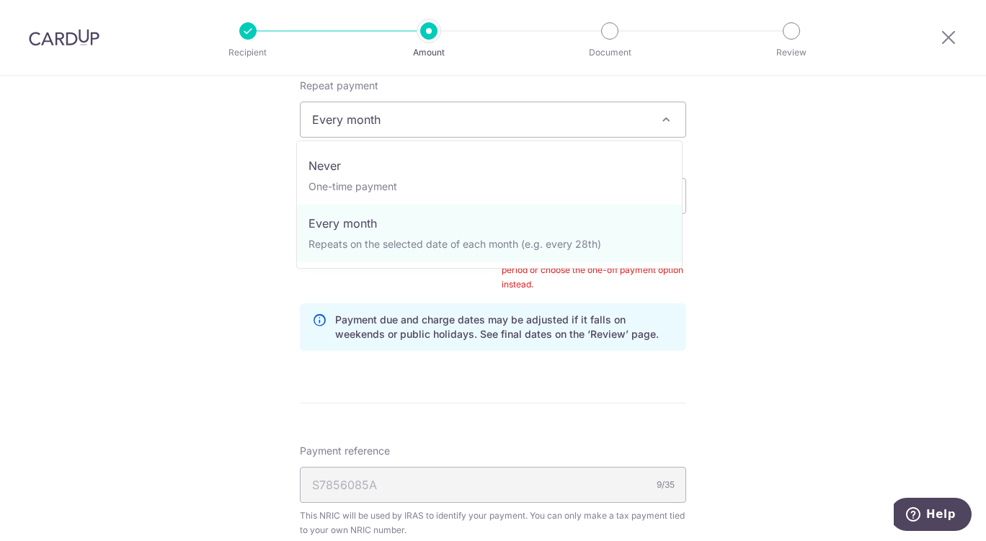
click at [574, 125] on span "Every month" at bounding box center [492, 119] width 385 height 35
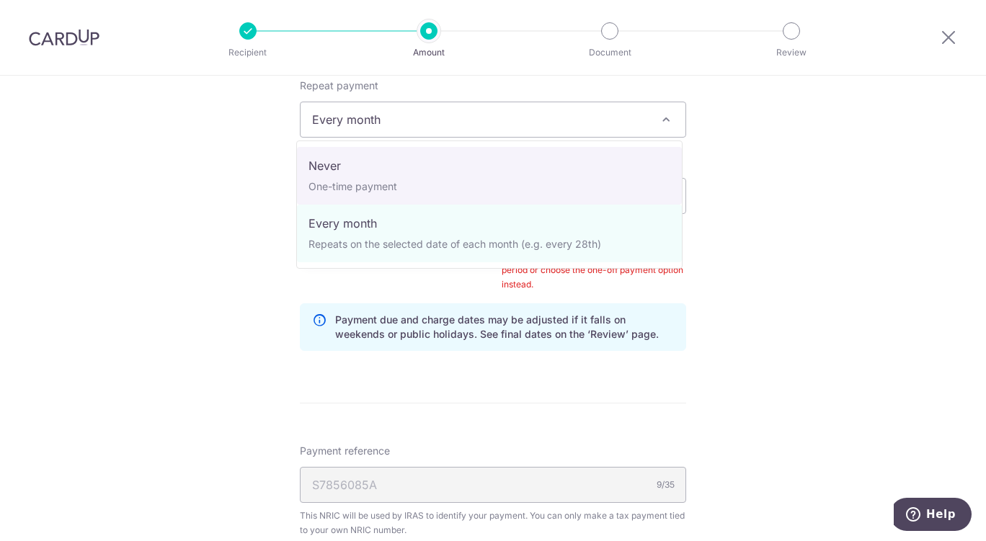
select select "1"
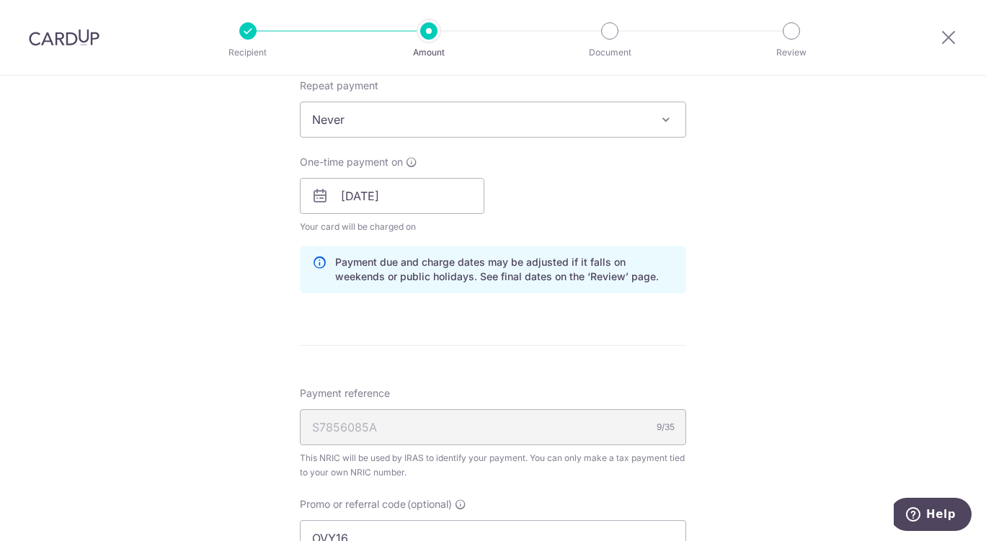
click at [783, 178] on div "Tell us more about your payment Enter one-time or monthly payment amount SGD 20…" at bounding box center [493, 189] width 986 height 1462
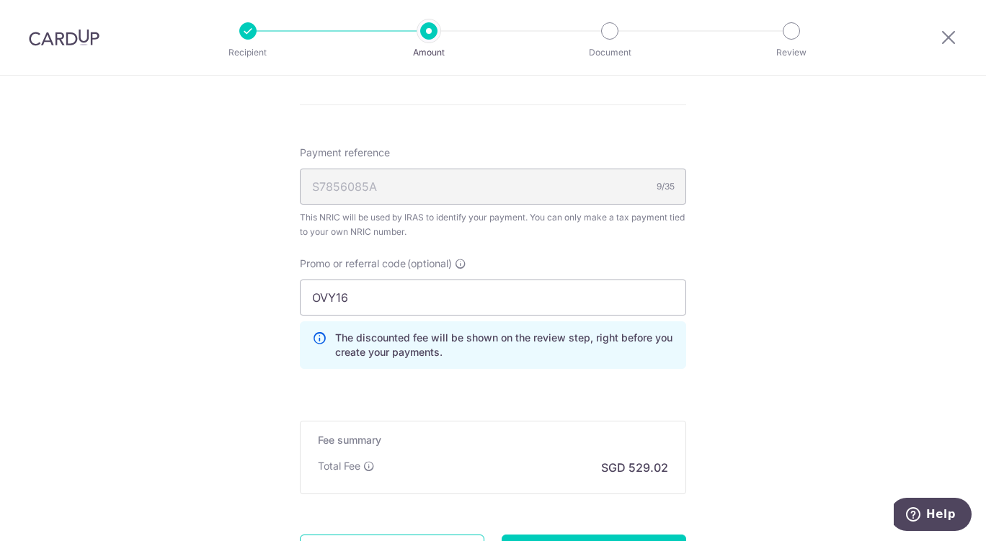
scroll to position [996, 0]
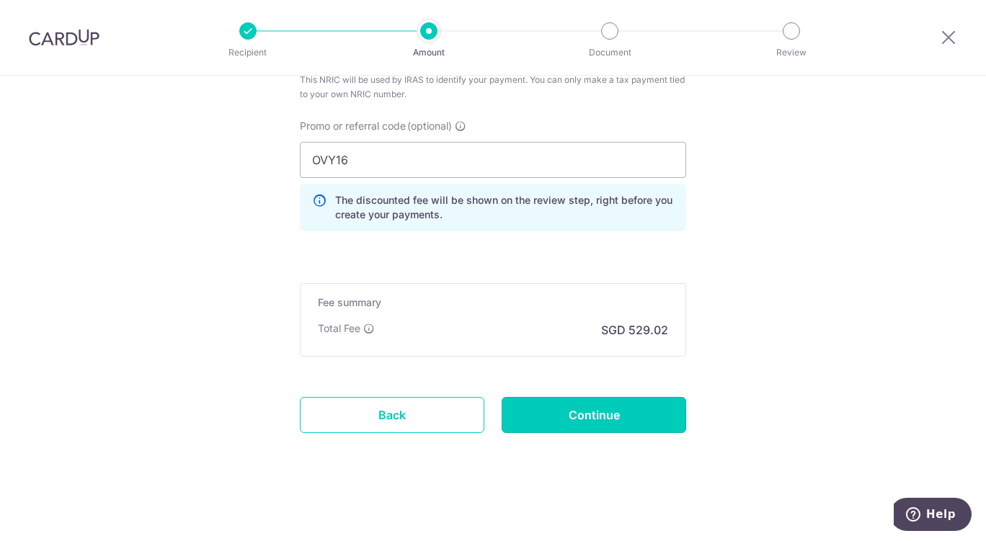
click at [620, 429] on input "Continue" at bounding box center [593, 415] width 184 height 36
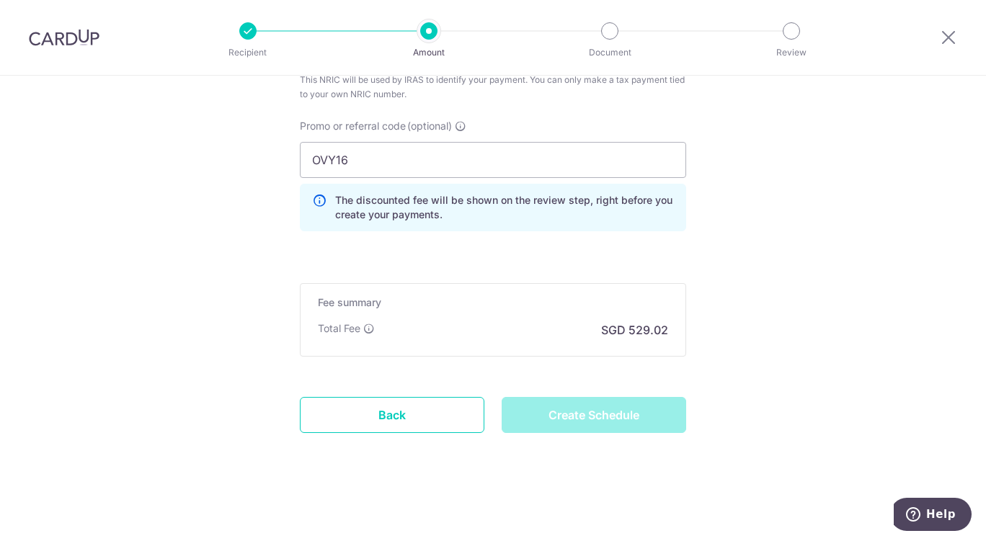
type input "Create Schedule"
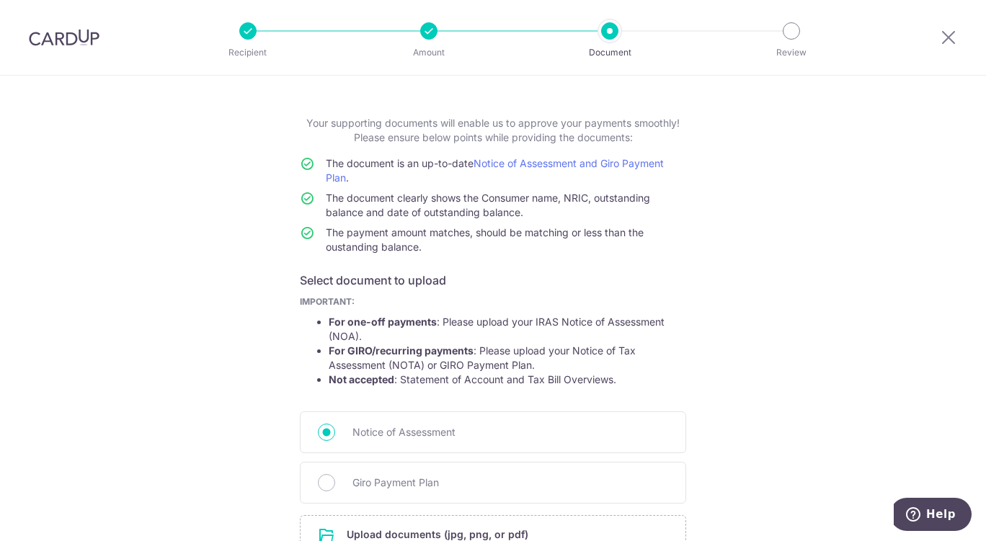
scroll to position [72, 0]
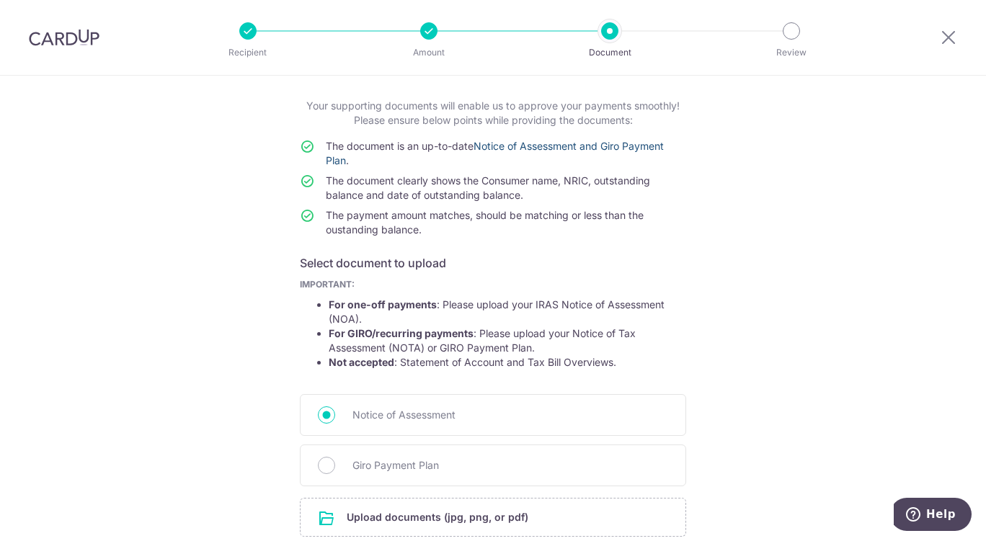
click at [546, 146] on link "Notice of Assessment and Giro Payment Plan" at bounding box center [495, 153] width 338 height 27
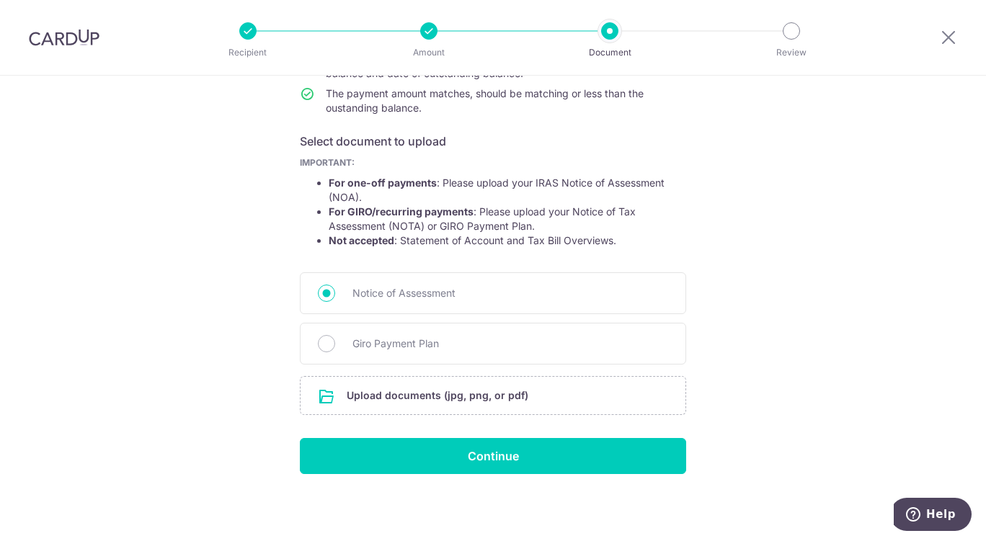
scroll to position [195, 0]
click at [370, 344] on span "Giro Payment Plan" at bounding box center [510, 342] width 316 height 17
click at [335, 344] on input "Giro Payment Plan" at bounding box center [326, 342] width 17 height 17
radio input "true"
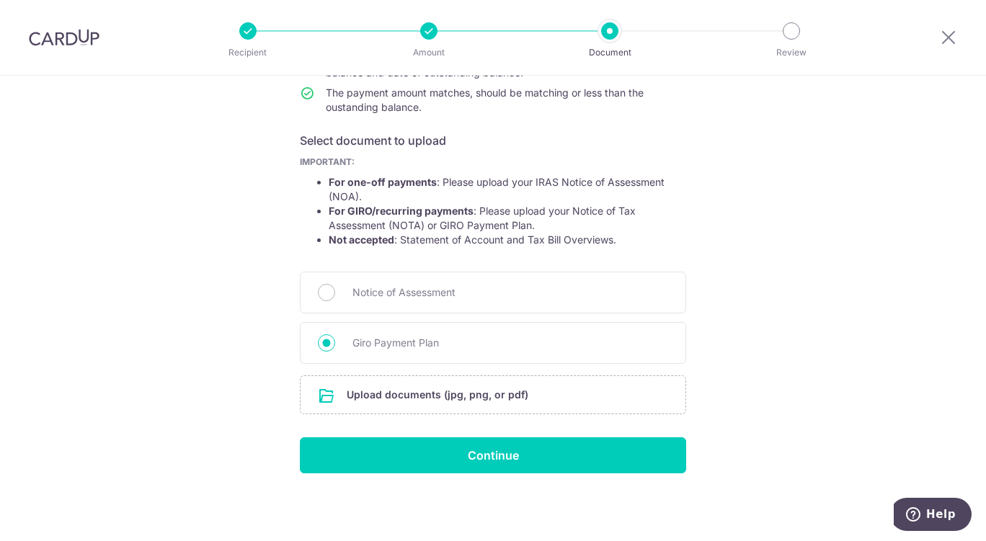
click at [441, 403] on input "file" at bounding box center [492, 394] width 385 height 37
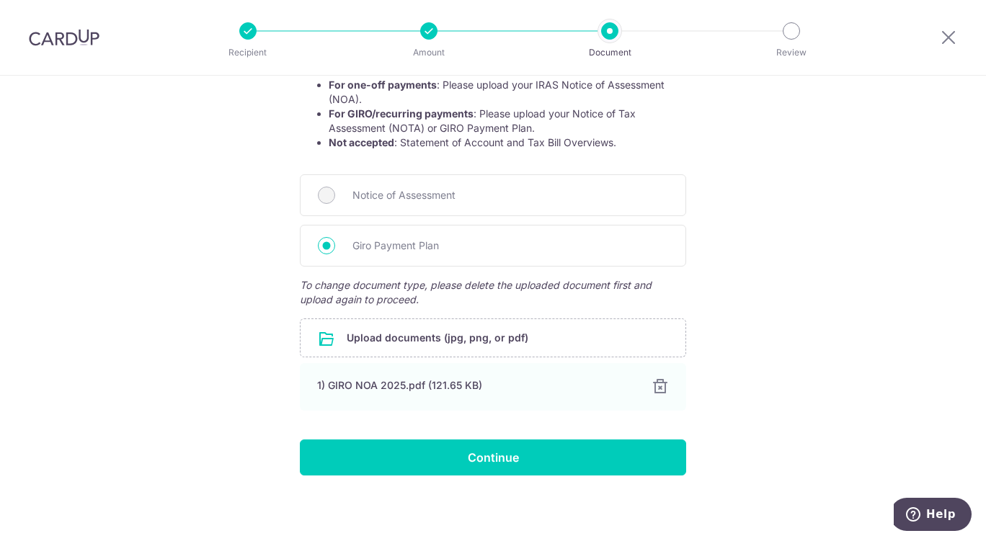
scroll to position [294, 0]
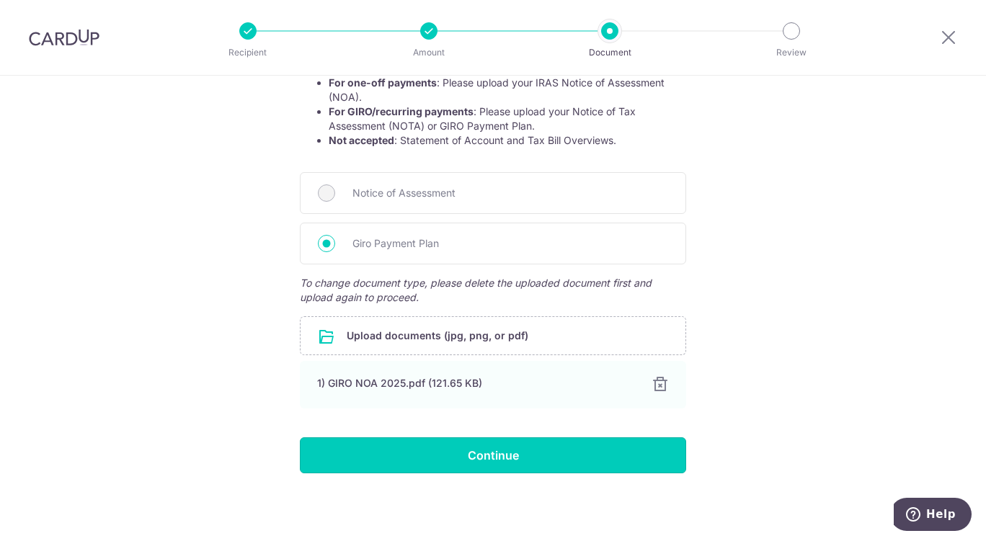
click at [478, 458] on input "Continue" at bounding box center [493, 455] width 386 height 36
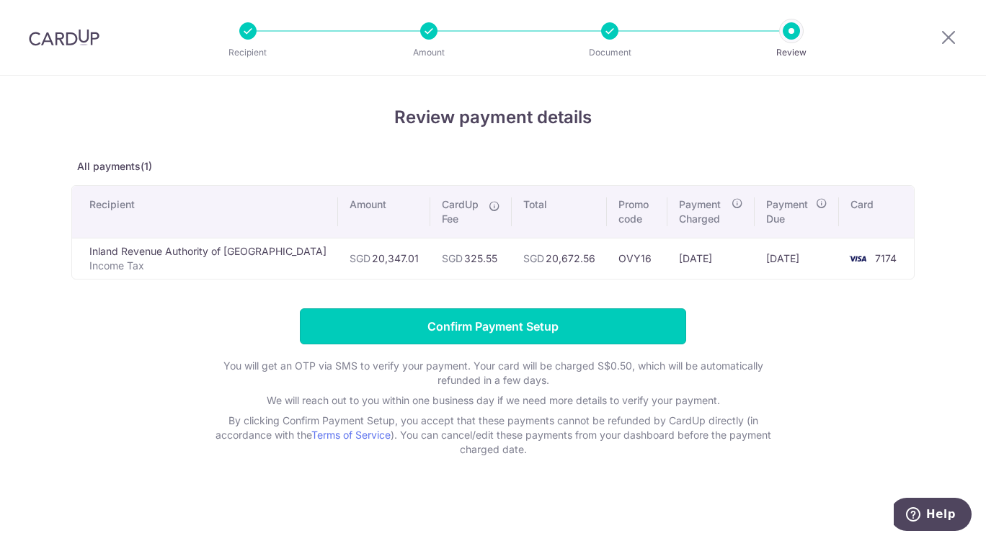
click at [479, 327] on input "Confirm Payment Setup" at bounding box center [493, 326] width 386 height 36
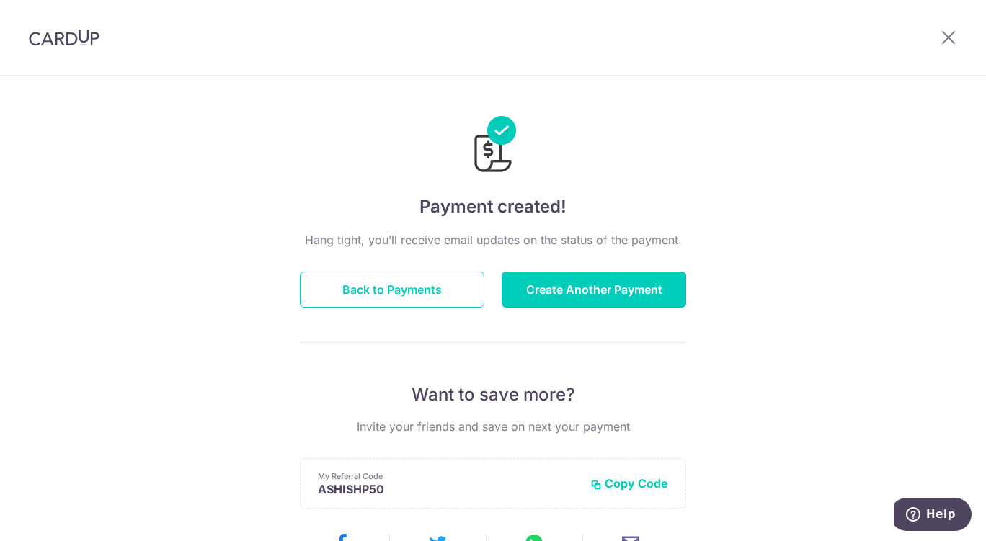
click at [599, 279] on button "Create Another Payment" at bounding box center [593, 290] width 184 height 36
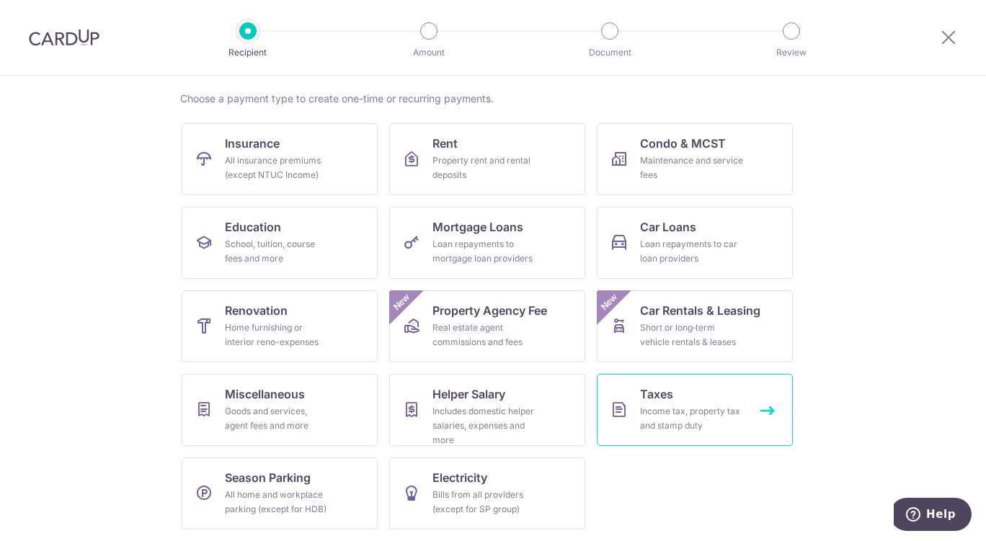
click at [676, 406] on div "Income tax, property tax and stamp duty" at bounding box center [692, 418] width 104 height 29
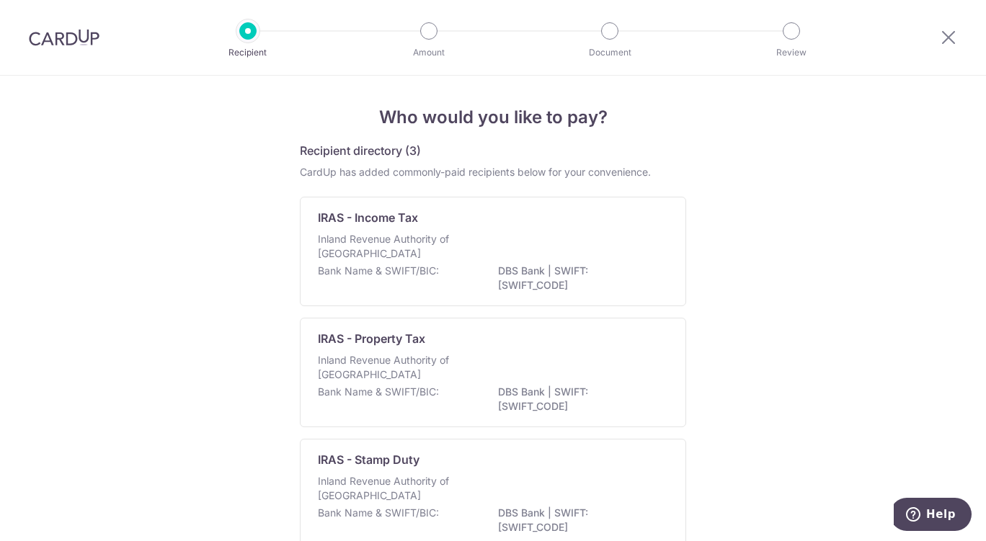
click at [518, 267] on p "DBS Bank | SWIFT: [SWIFT_CODE]" at bounding box center [578, 278] width 161 height 29
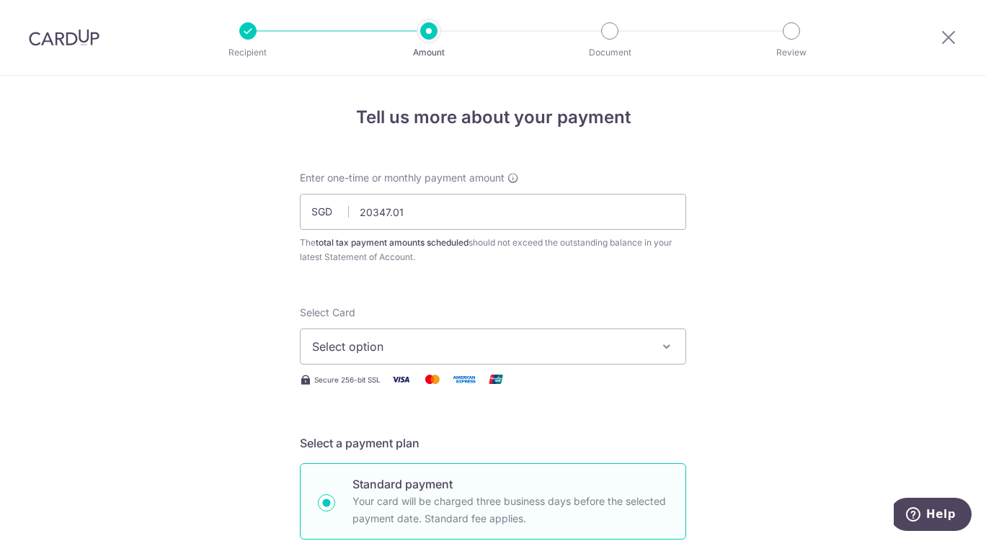
type input "20,347.01"
click at [396, 352] on span "Select option" at bounding box center [480, 346] width 336 height 17
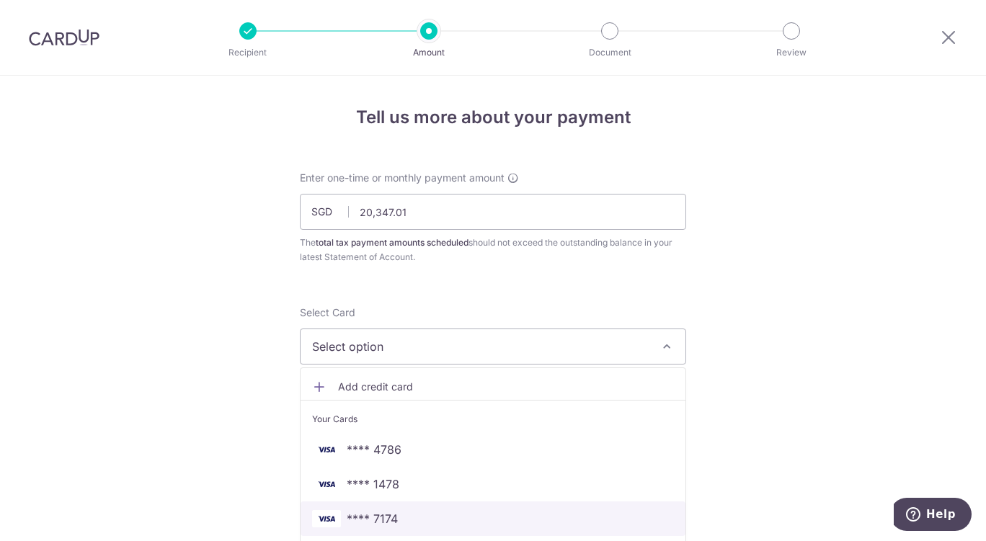
click at [384, 516] on span "**** 7174" at bounding box center [372, 518] width 51 height 17
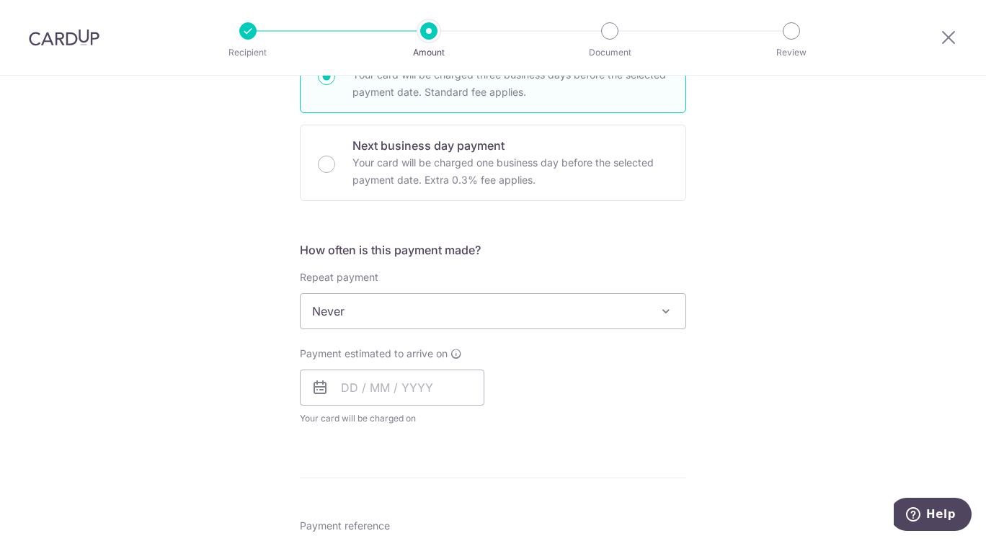
scroll to position [432, 0]
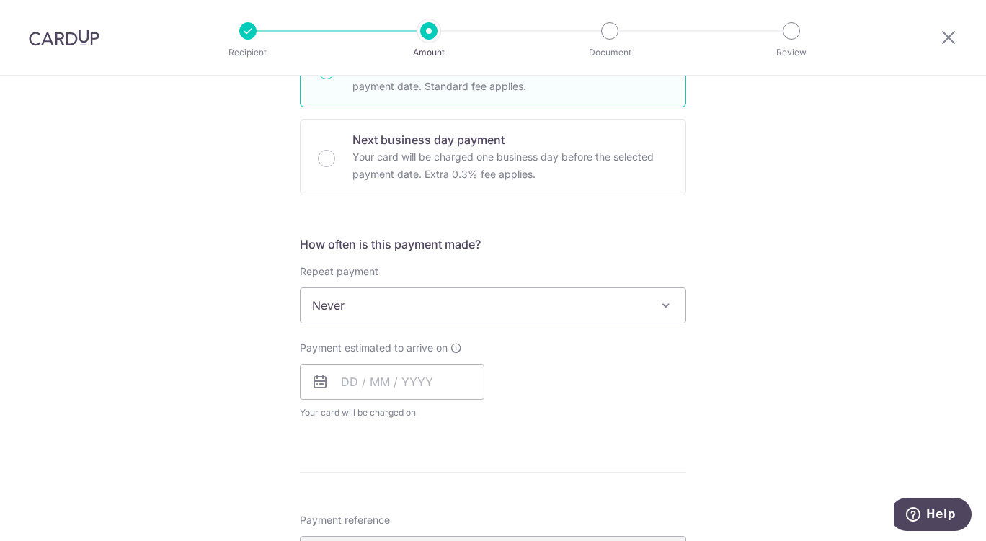
click at [507, 301] on span "Never" at bounding box center [492, 305] width 385 height 35
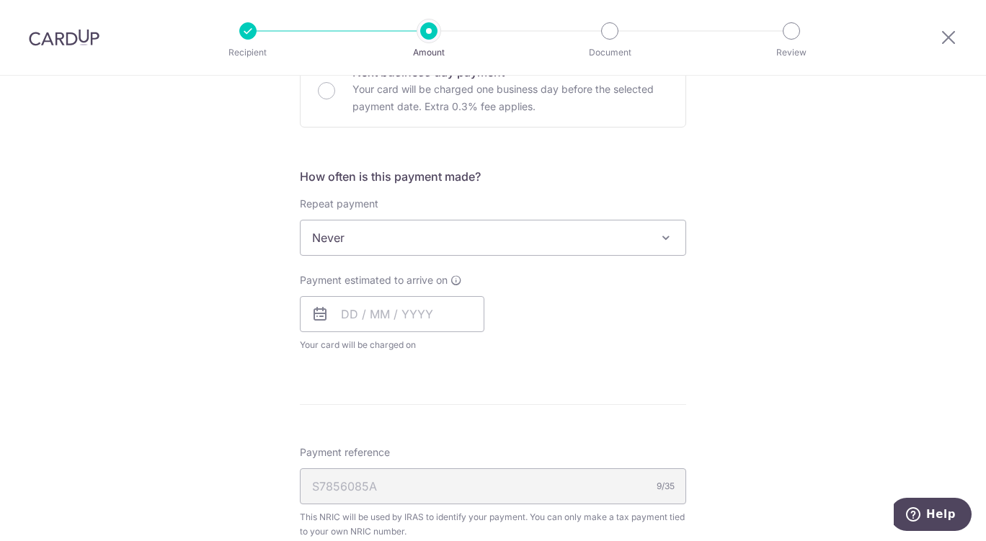
scroll to position [576, 0]
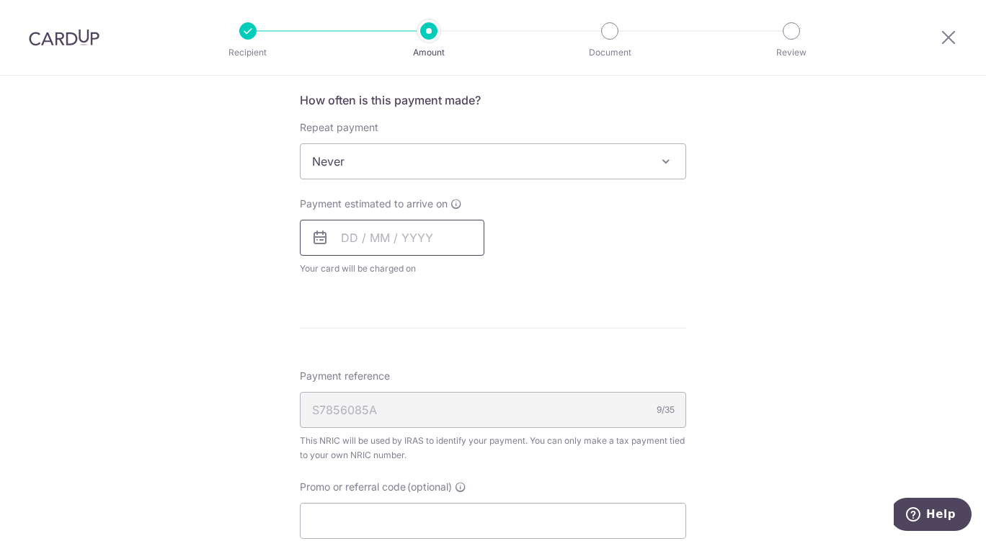
click at [359, 237] on input "text" at bounding box center [392, 238] width 184 height 36
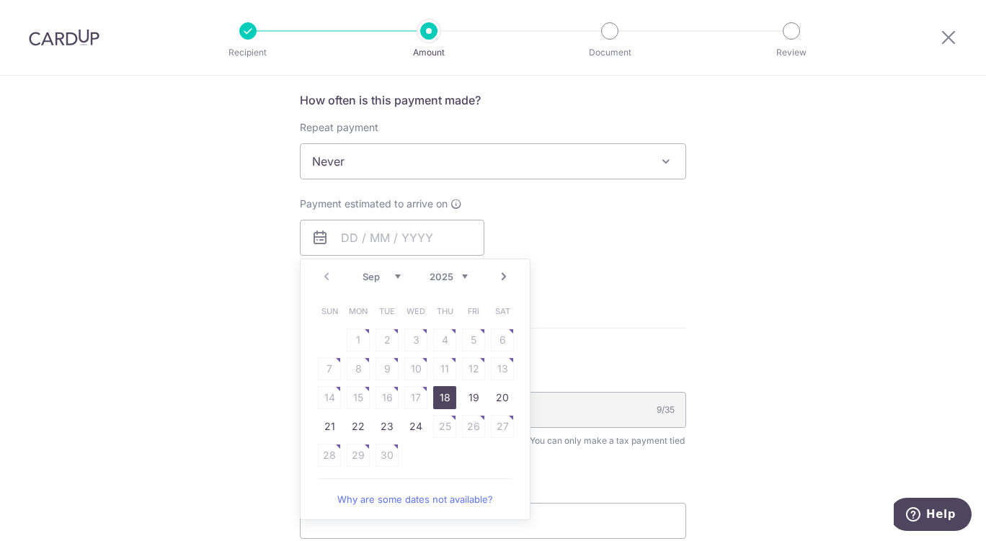
click at [450, 273] on select "2025 2026" at bounding box center [448, 277] width 38 height 12
click at [389, 277] on select "Jan Feb Mar Apr May Jun Jul Aug Sep Oct Nov Dec" at bounding box center [381, 277] width 38 height 12
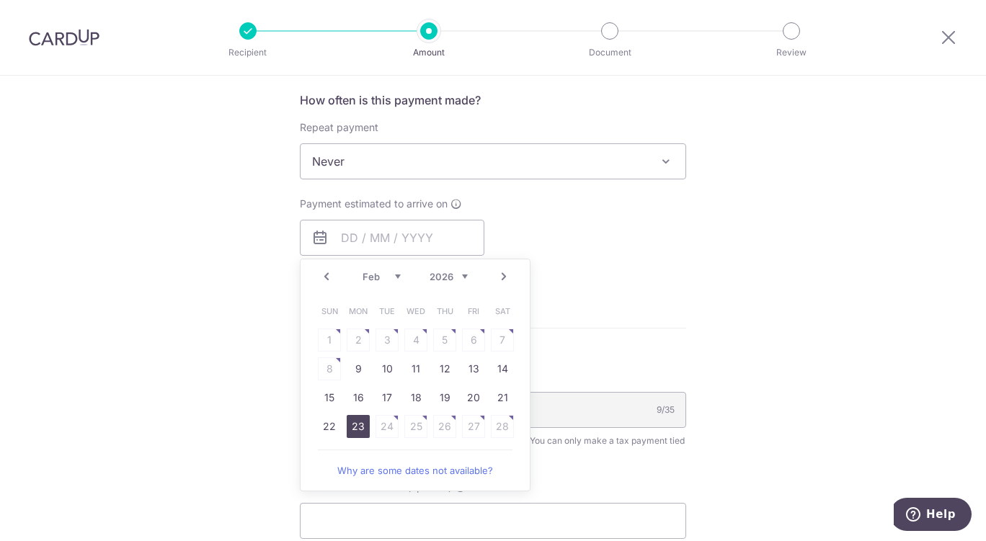
click at [347, 424] on link "23" at bounding box center [358, 426] width 23 height 23
type input "23/02/2026"
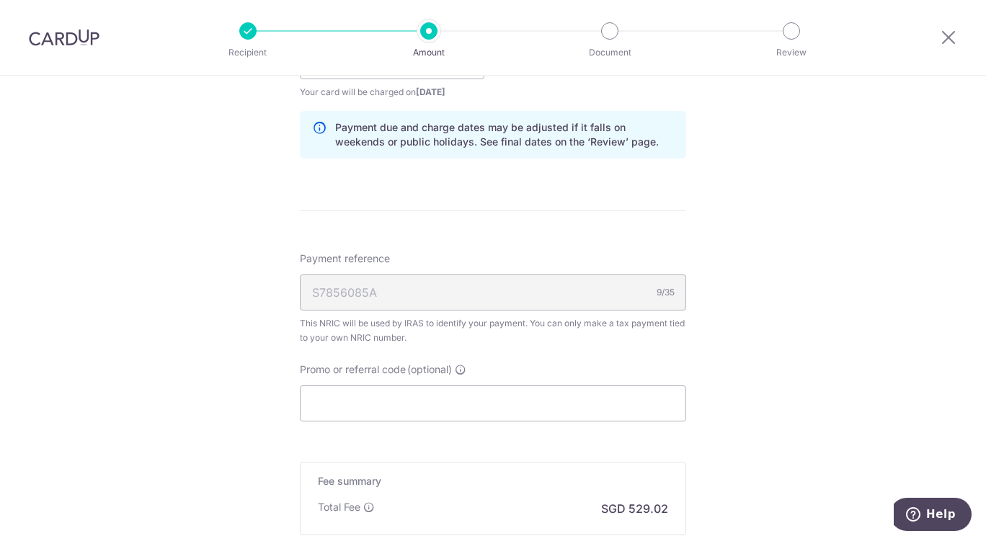
scroll to position [792, 0]
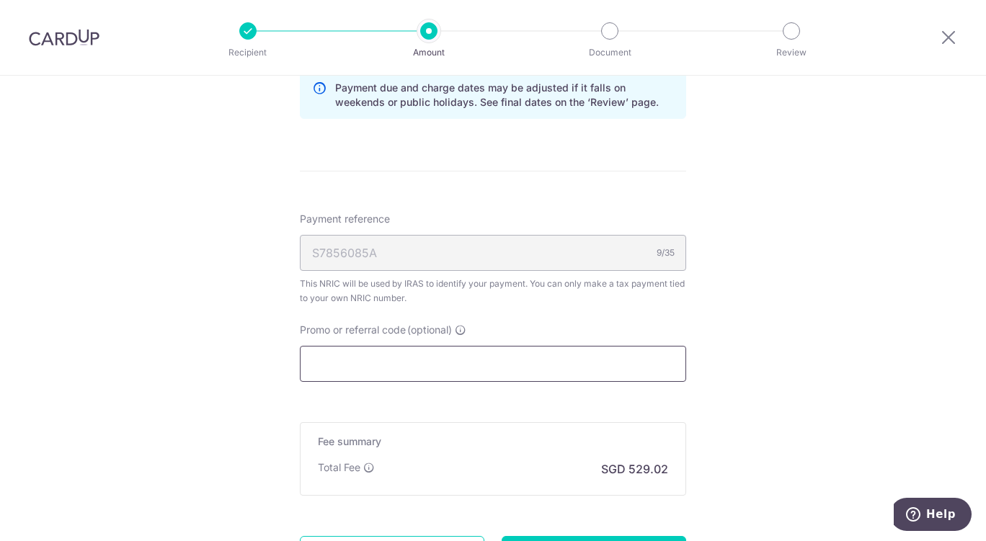
click at [439, 364] on input "Promo or referral code (optional)" at bounding box center [493, 364] width 386 height 36
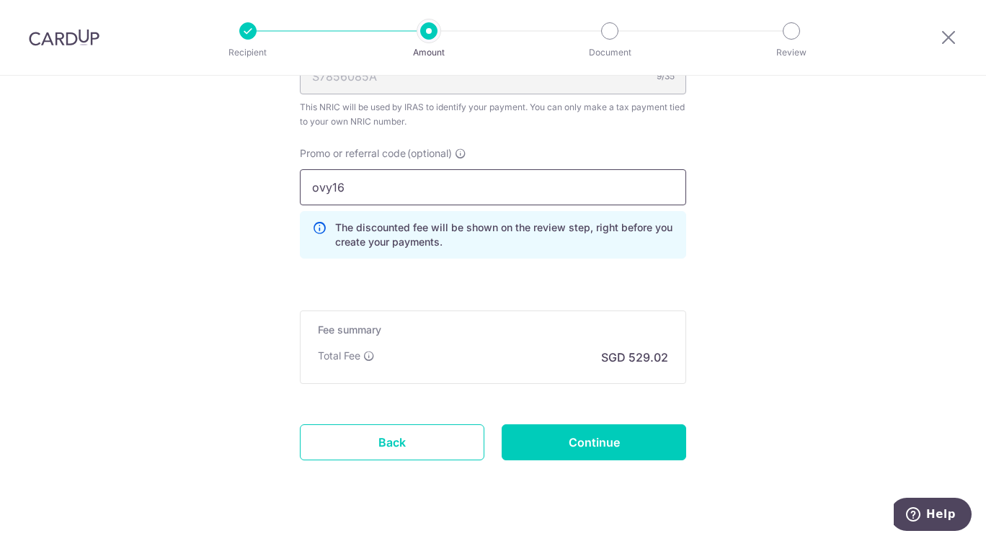
scroll to position [996, 0]
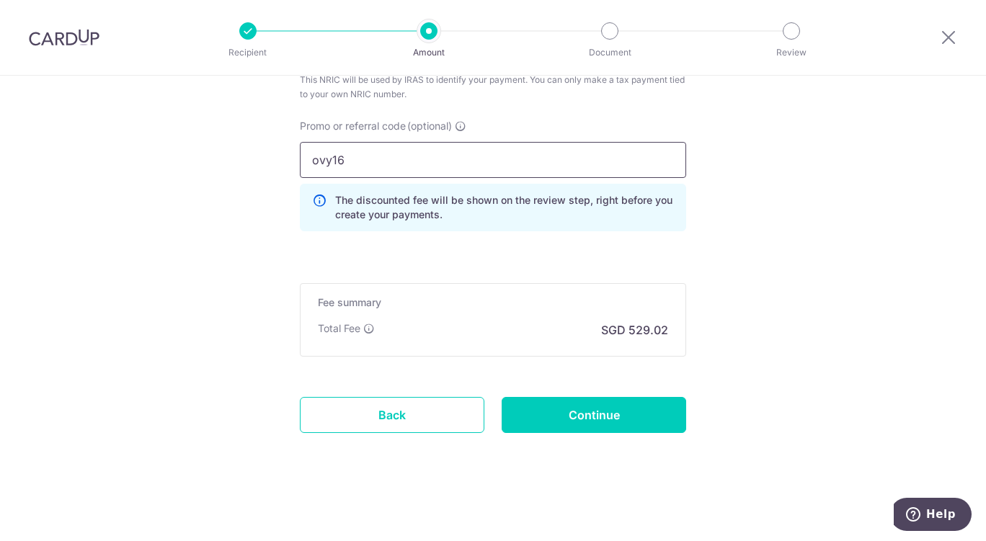
type input "ovy16"
click at [594, 420] on input "Continue" at bounding box center [593, 415] width 184 height 36
type input "Create Schedule"
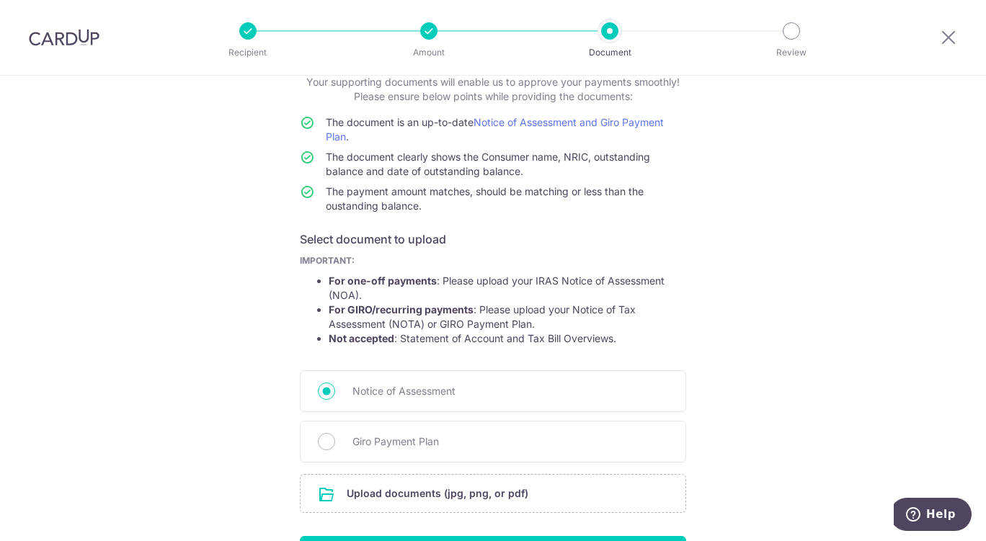
scroll to position [144, 0]
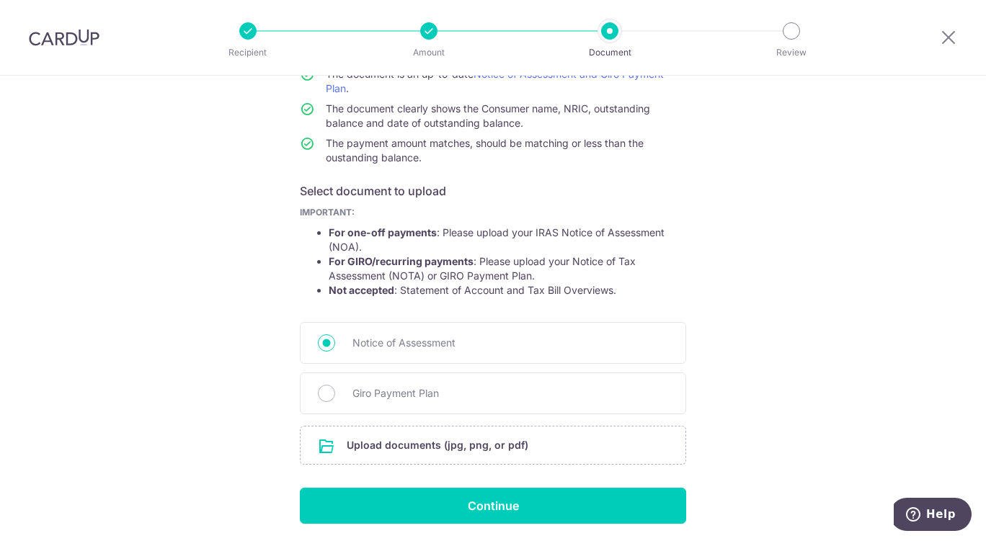
click at [400, 390] on span "Giro Payment Plan" at bounding box center [510, 393] width 316 height 17
click at [335, 390] on input "Giro Payment Plan" at bounding box center [326, 393] width 17 height 17
radio input "true"
click at [491, 514] on input "Continue" at bounding box center [493, 506] width 386 height 36
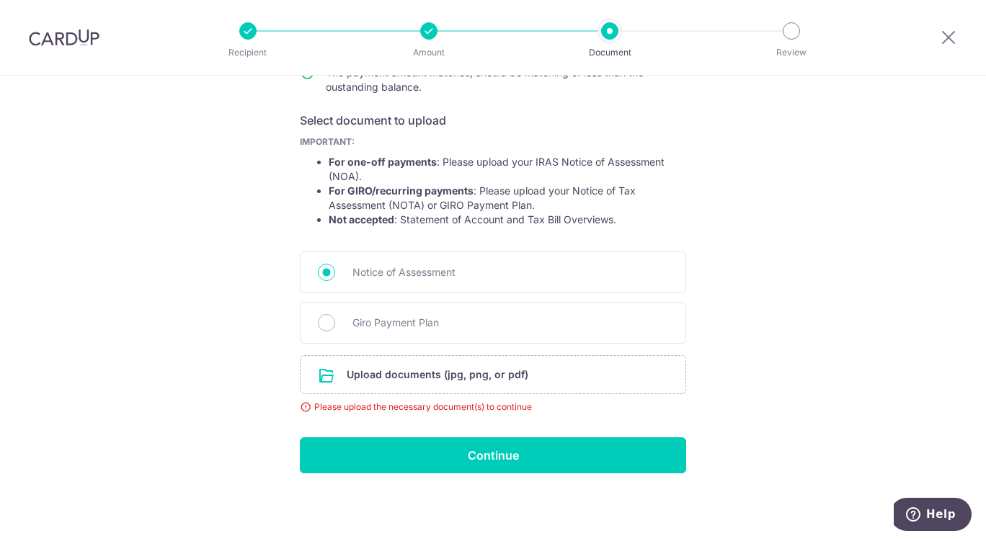
click at [398, 321] on span "Giro Payment Plan" at bounding box center [510, 322] width 316 height 17
click at [335, 321] on input "Giro Payment Plan" at bounding box center [326, 322] width 17 height 17
radio input "true"
click at [436, 372] on input "file" at bounding box center [492, 374] width 385 height 37
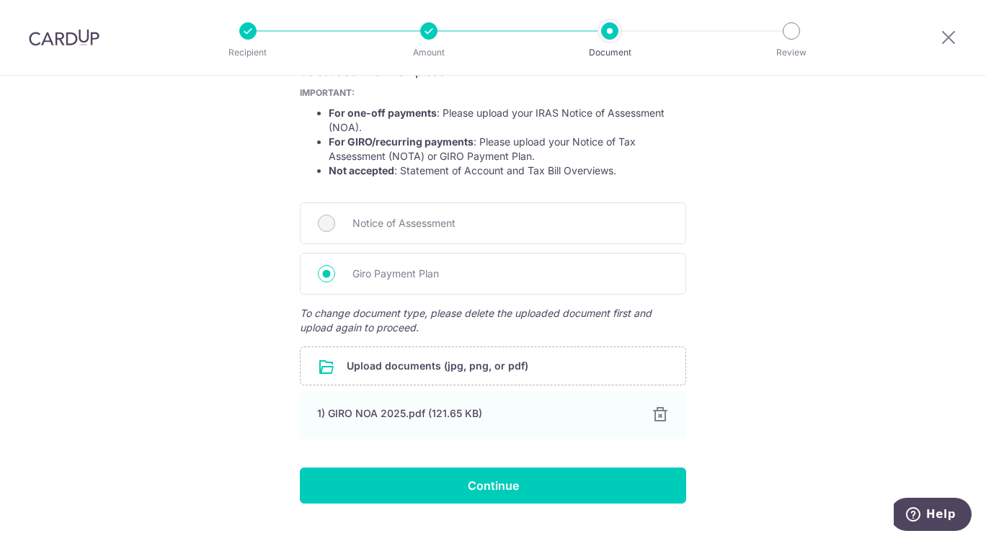
scroll to position [294, 0]
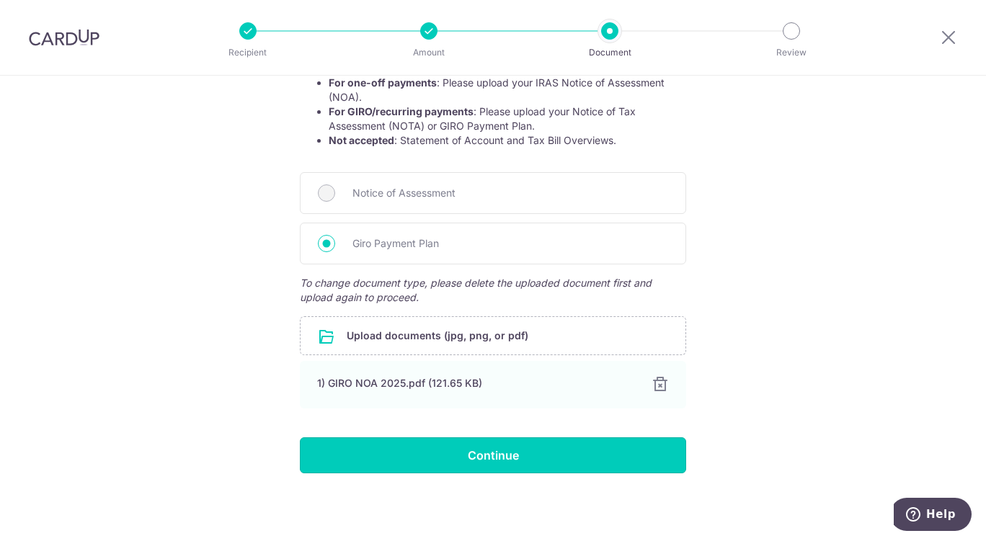
click at [497, 456] on input "Continue" at bounding box center [493, 455] width 386 height 36
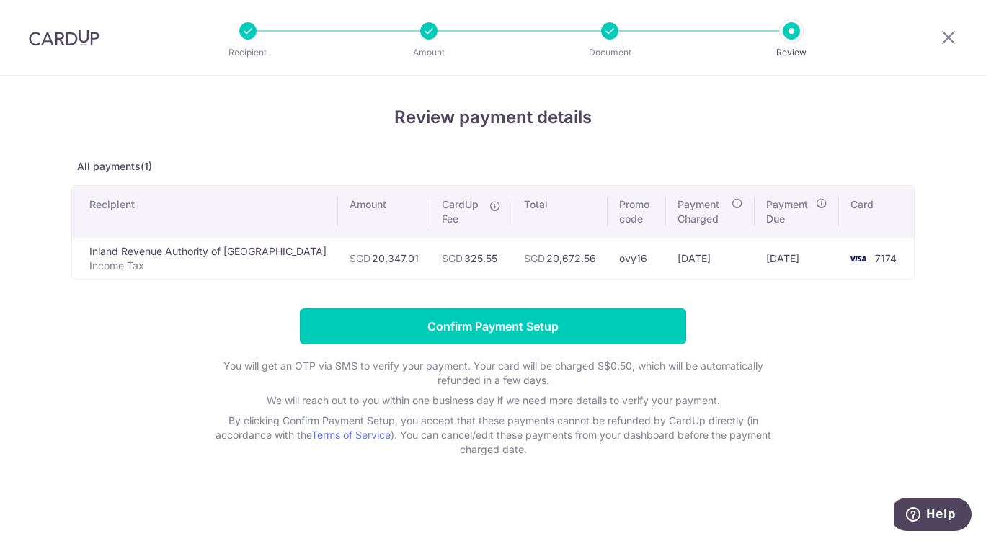
click at [495, 325] on input "Confirm Payment Setup" at bounding box center [493, 326] width 386 height 36
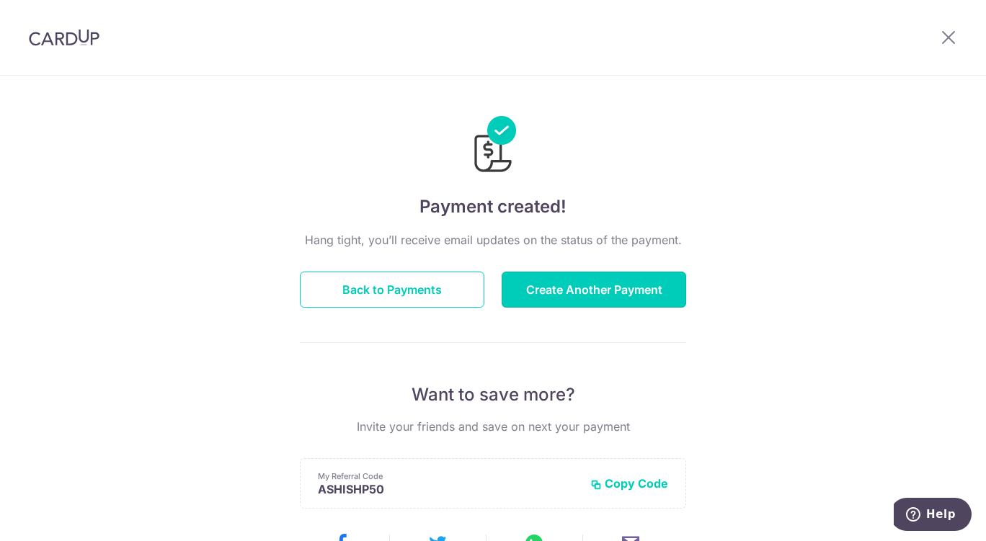
click at [557, 298] on button "Create Another Payment" at bounding box center [593, 290] width 184 height 36
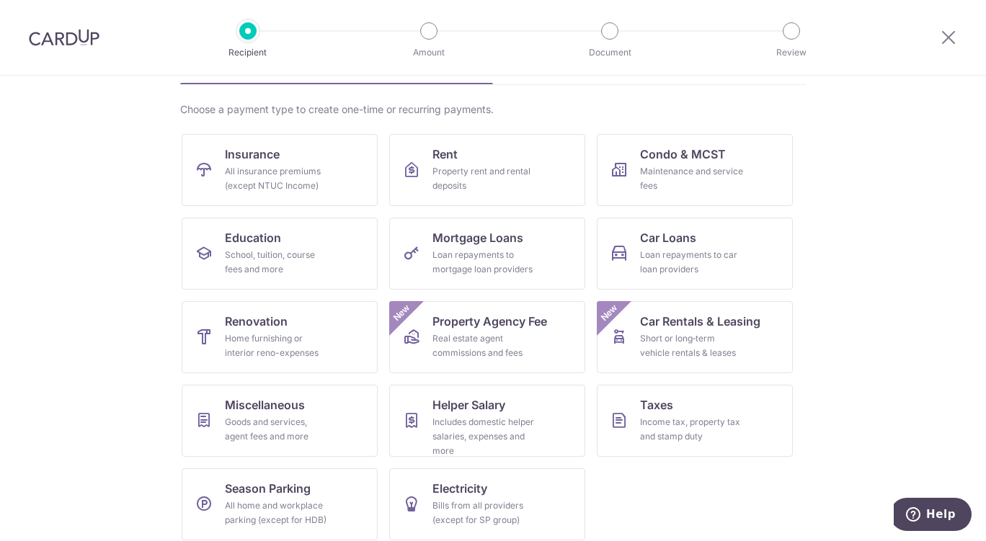
scroll to position [104, 0]
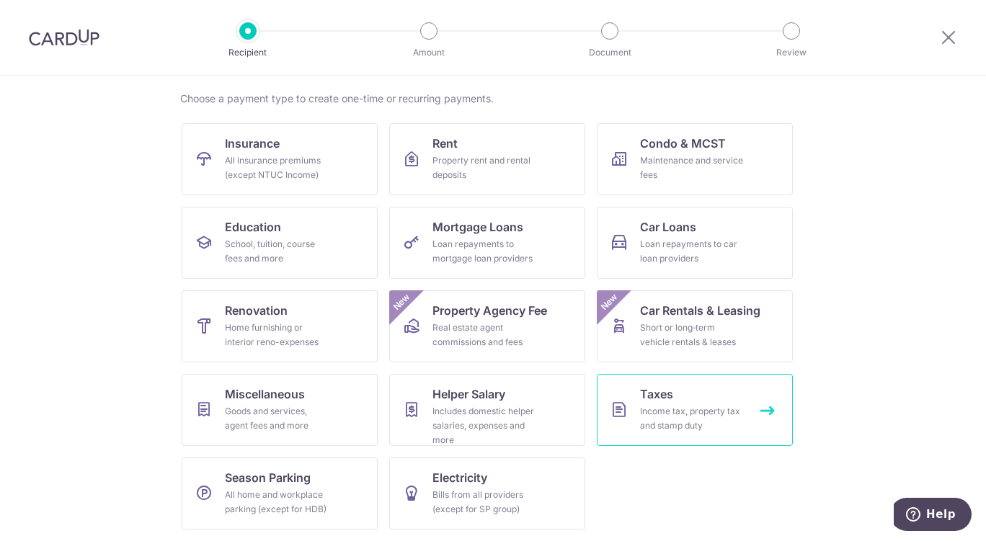
click at [722, 413] on div "Income tax, property tax and stamp duty" at bounding box center [692, 418] width 104 height 29
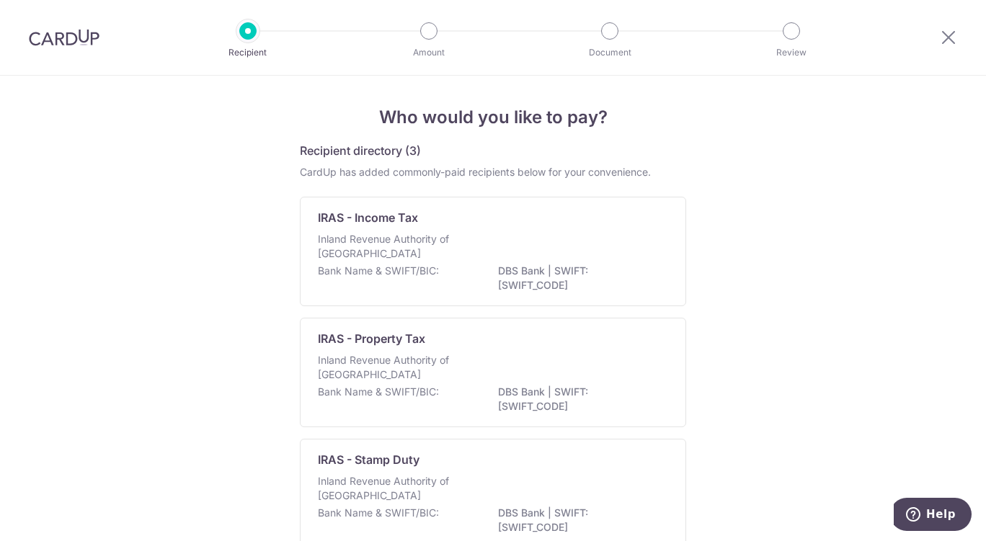
click at [578, 261] on div "Inland Revenue Authority of Singapore" at bounding box center [493, 248] width 350 height 32
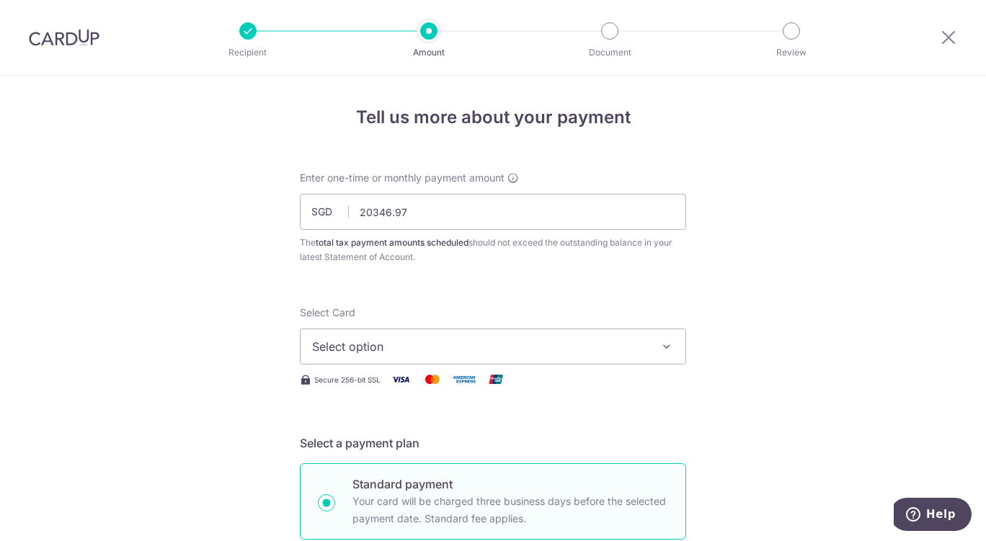
click at [390, 333] on button "Select option" at bounding box center [493, 347] width 386 height 36
type input "20,346.97"
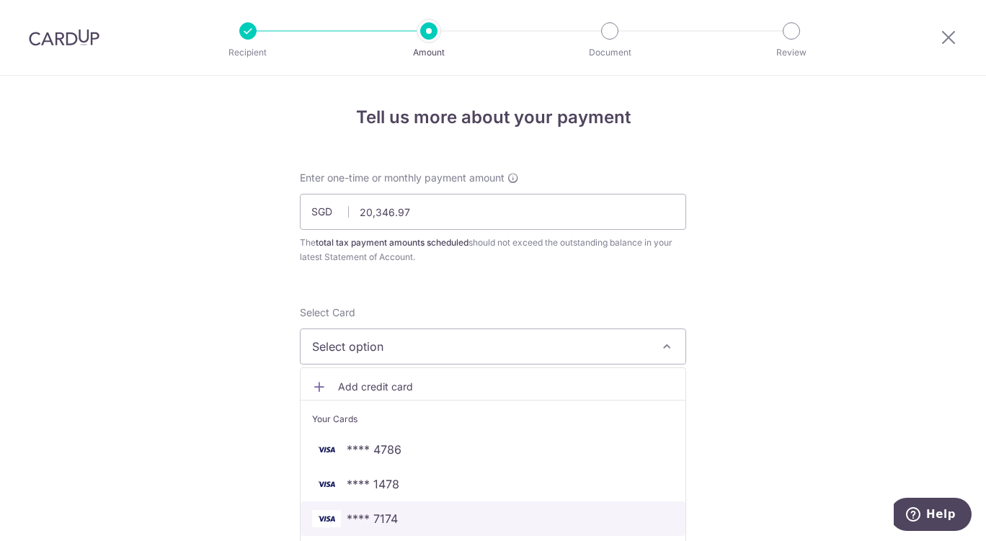
click at [368, 516] on span "**** 7174" at bounding box center [372, 518] width 51 height 17
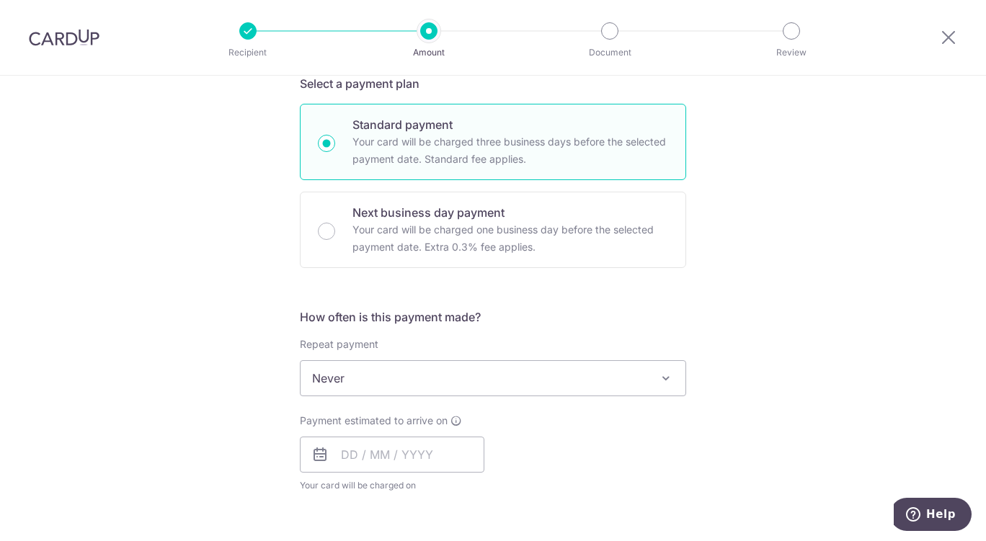
scroll to position [360, 0]
click at [389, 454] on input "text" at bounding box center [392, 454] width 184 height 36
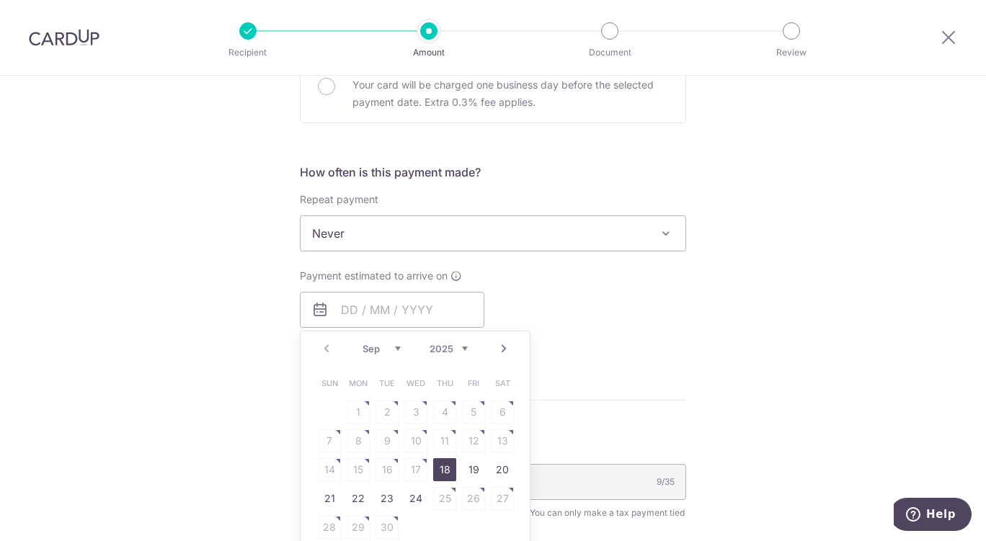
click at [461, 344] on select "2025 2026" at bounding box center [448, 349] width 38 height 12
drag, startPoint x: 461, startPoint y: 350, endPoint x: 442, endPoint y: 383, distance: 37.4
click at [442, 383] on span "Thu" at bounding box center [444, 383] width 23 height 23
click at [393, 347] on select "Jan Feb Mar Apr May Jun Jul Aug Sep Oct Nov Dec" at bounding box center [381, 349] width 38 height 12
drag, startPoint x: 406, startPoint y: 500, endPoint x: 689, endPoint y: 331, distance: 329.3
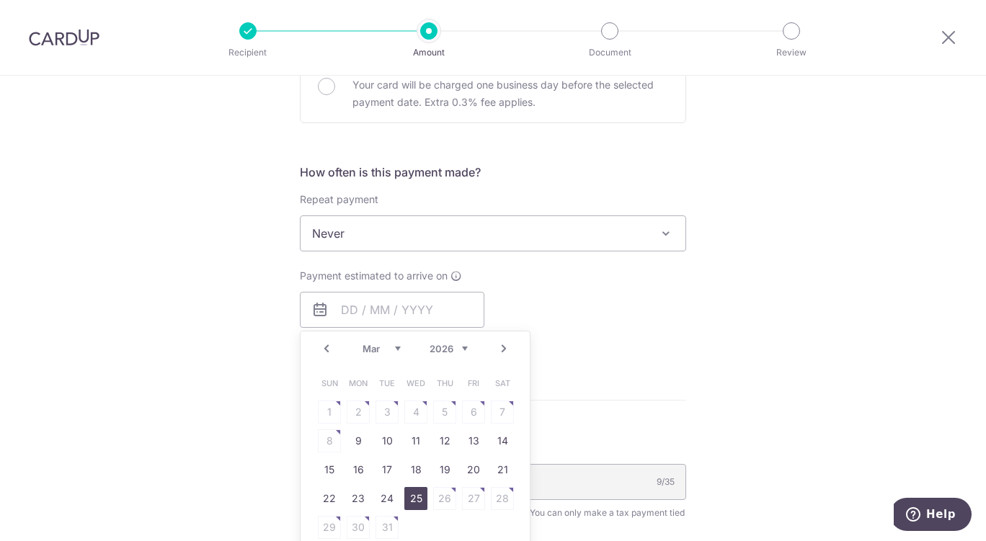
click at [407, 500] on link "25" at bounding box center [415, 498] width 23 height 23
type input "25/03/2026"
click at [694, 329] on div "Tell us more about your payment Enter one-time or monthly payment amount SGD 20…" at bounding box center [493, 240] width 986 height 1338
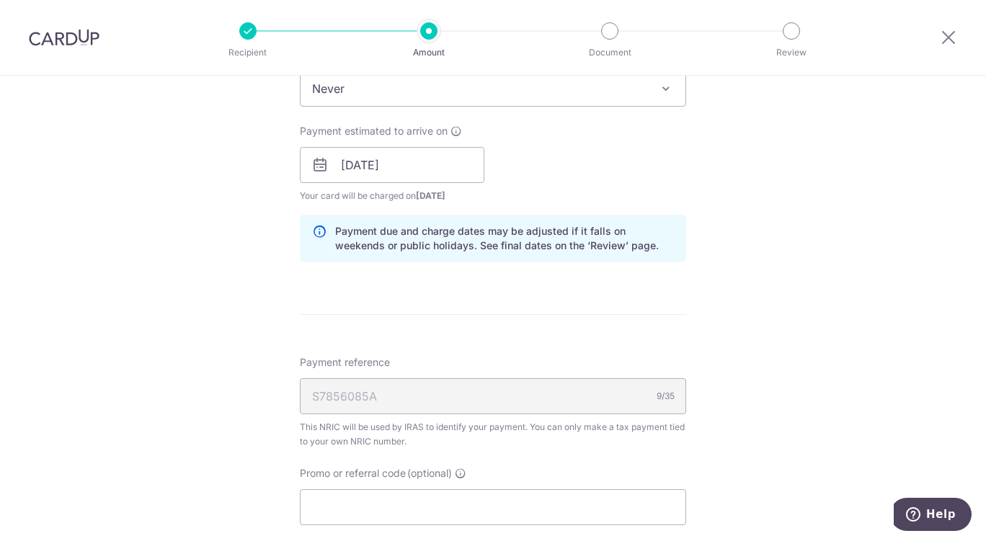
scroll to position [720, 0]
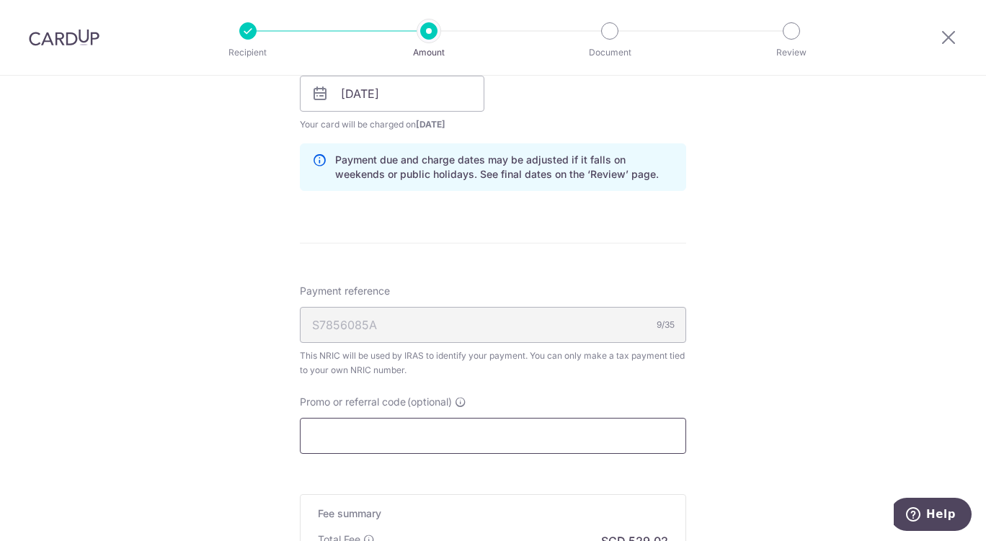
click at [455, 424] on input "Promo or referral code (optional)" at bounding box center [493, 436] width 386 height 36
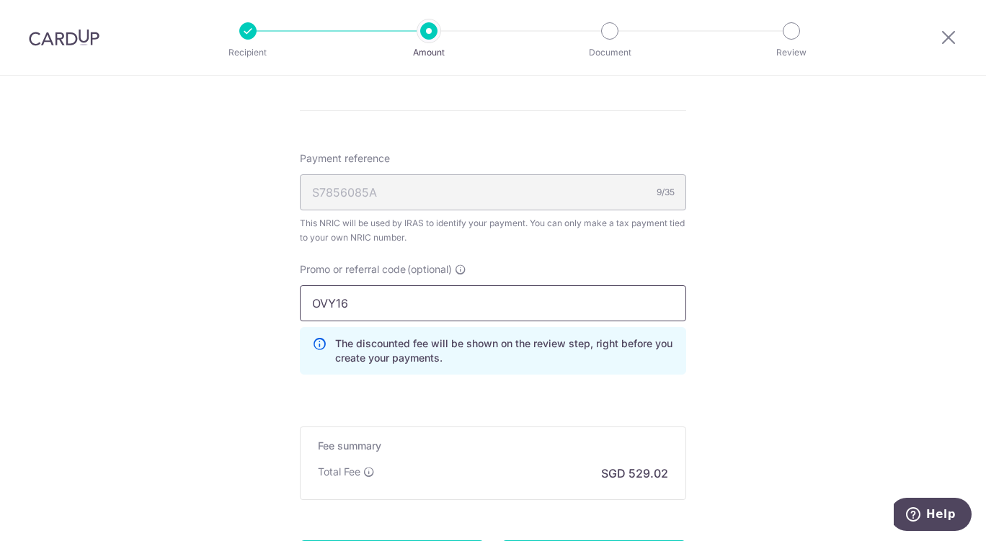
scroll to position [996, 0]
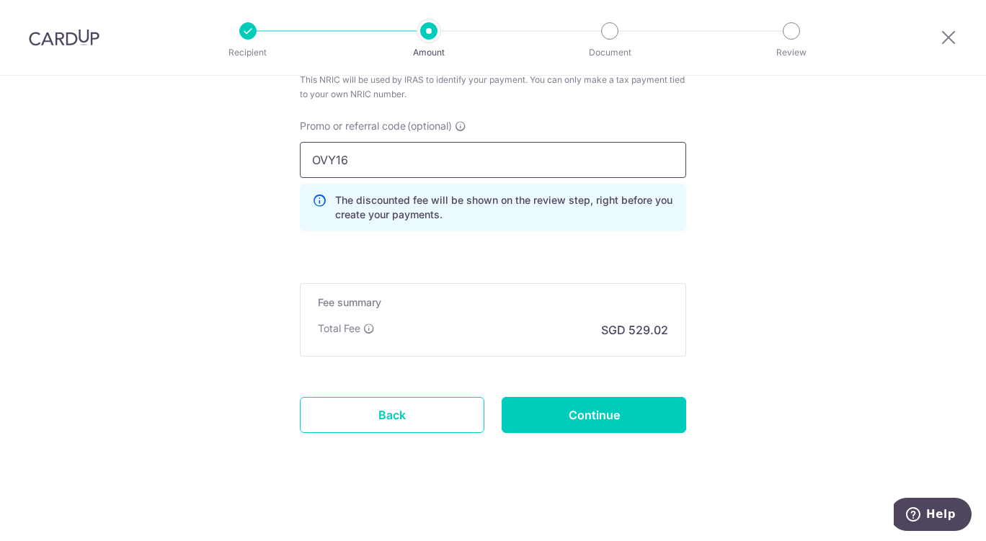
type input "OVY16"
click at [555, 413] on input "Continue" at bounding box center [593, 415] width 184 height 36
type input "Create Schedule"
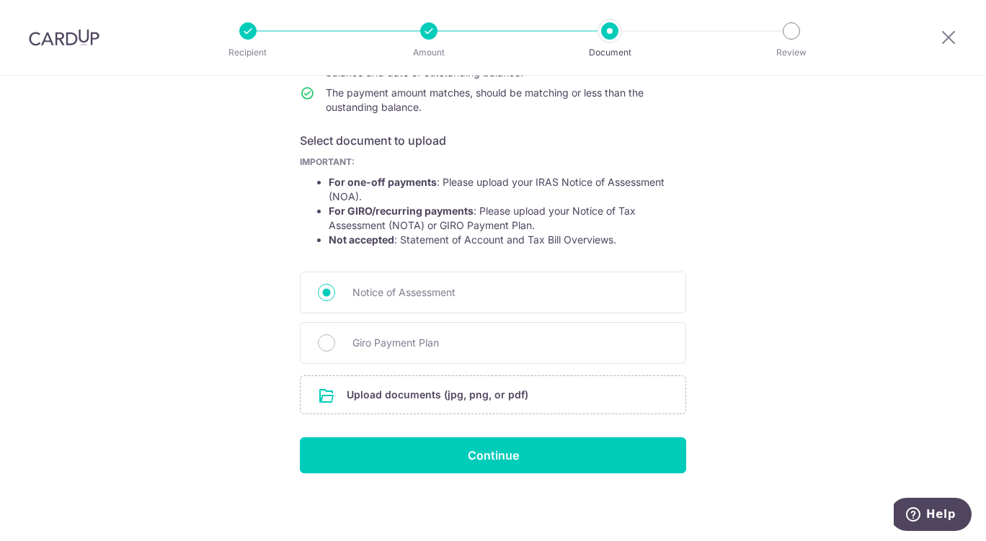
click at [406, 349] on span "Giro Payment Plan" at bounding box center [510, 342] width 316 height 17
click at [335, 349] on input "Giro Payment Plan" at bounding box center [326, 342] width 17 height 17
radio input "true"
click at [431, 393] on input "file" at bounding box center [492, 394] width 385 height 37
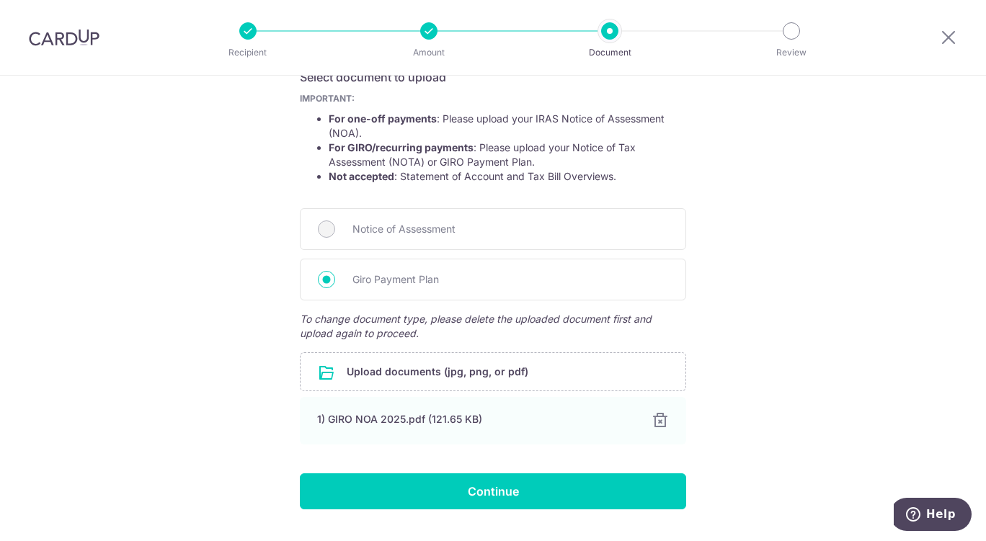
scroll to position [294, 0]
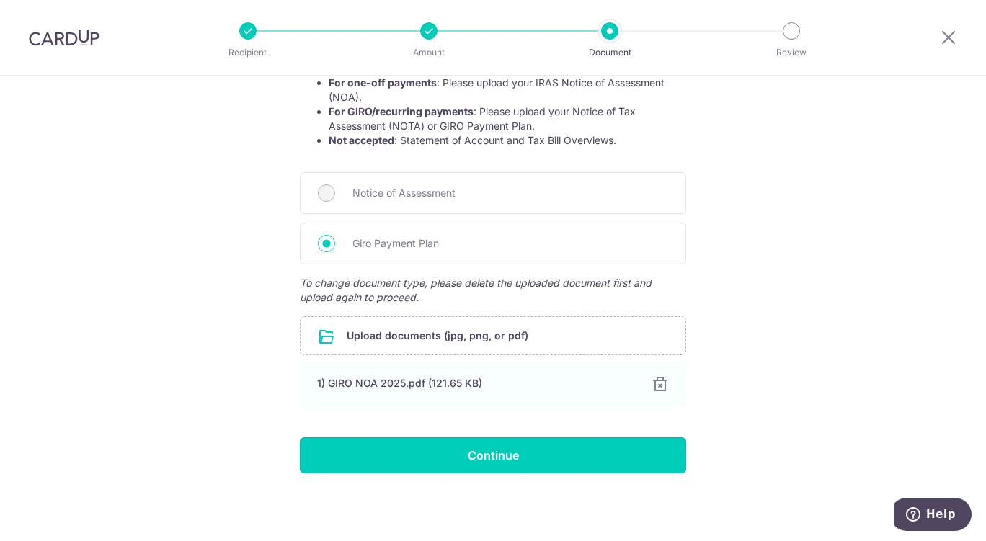
click at [464, 456] on input "Continue" at bounding box center [493, 455] width 386 height 36
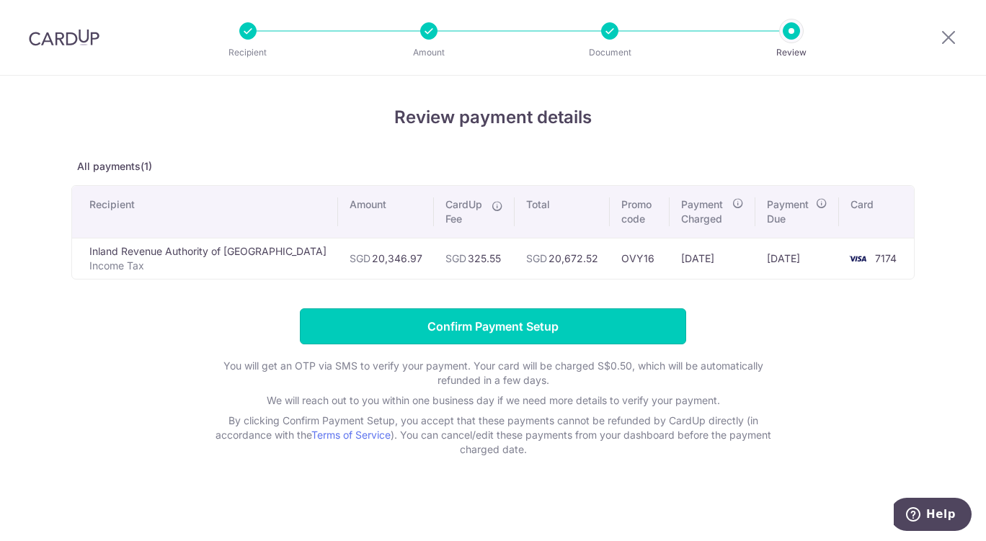
click at [553, 314] on input "Confirm Payment Setup" at bounding box center [493, 326] width 386 height 36
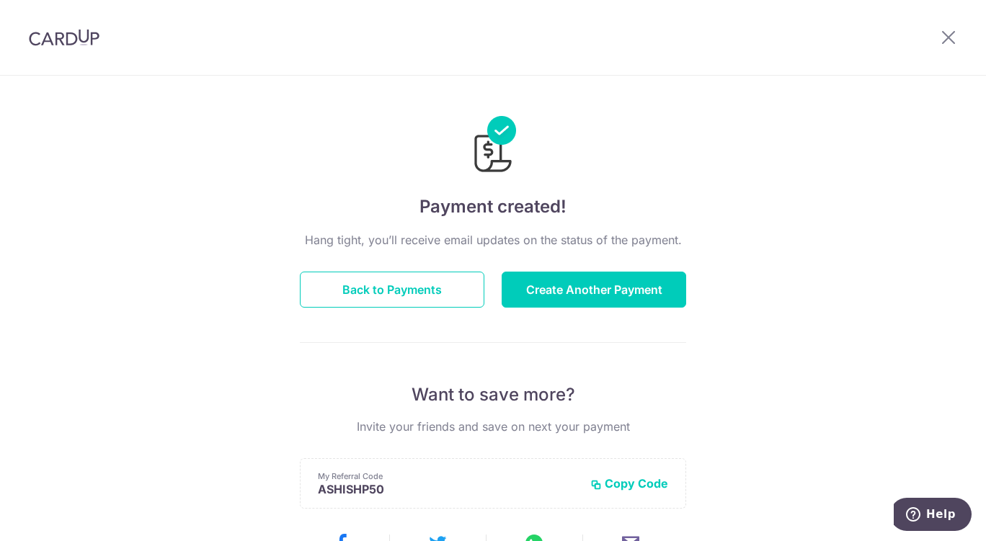
click at [83, 39] on img at bounding box center [64, 37] width 71 height 17
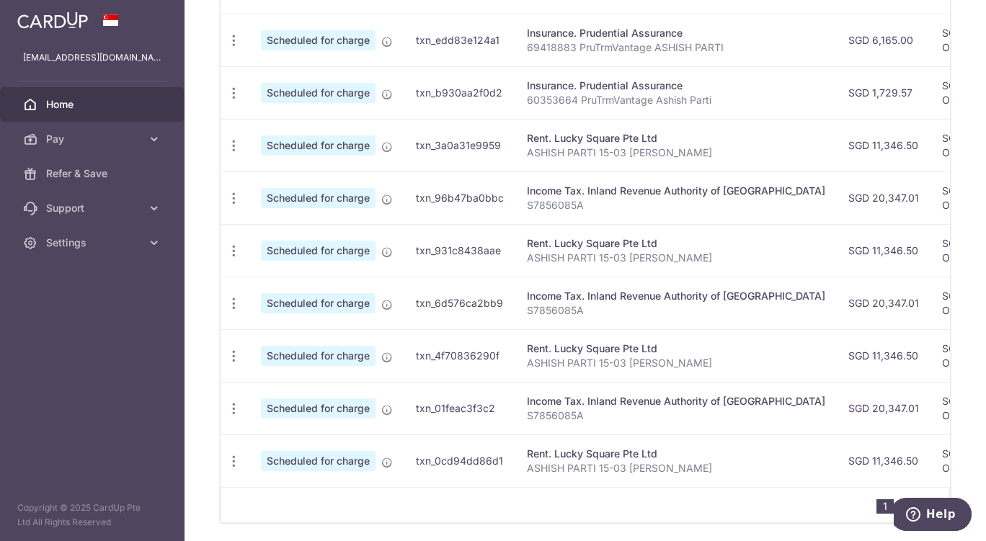
scroll to position [563, 0]
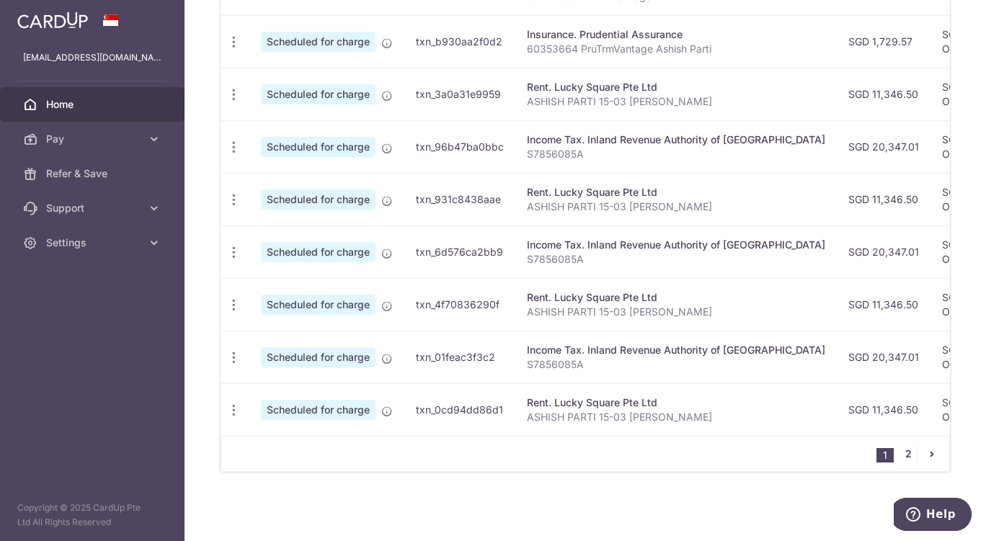
click at [899, 452] on link "2" at bounding box center [907, 453] width 17 height 17
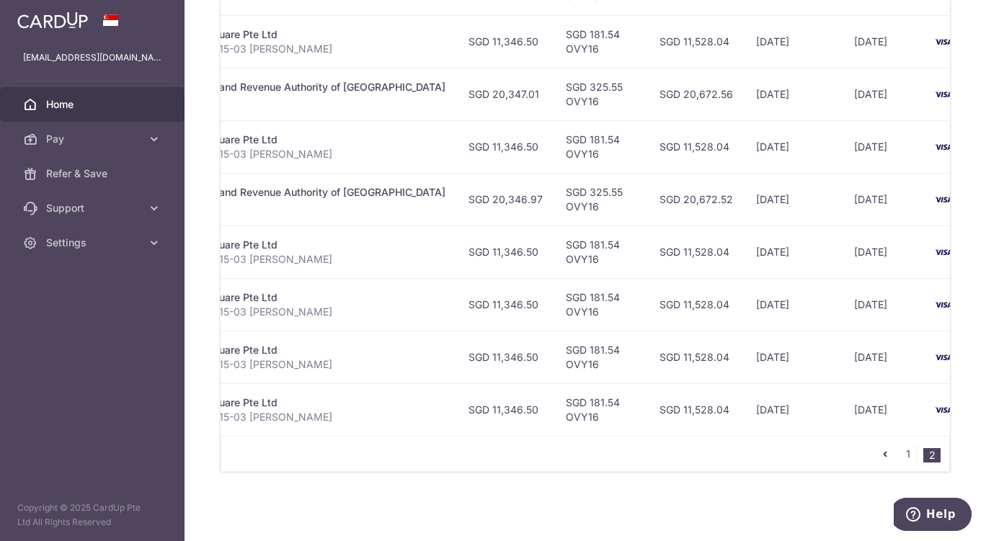
scroll to position [0, 0]
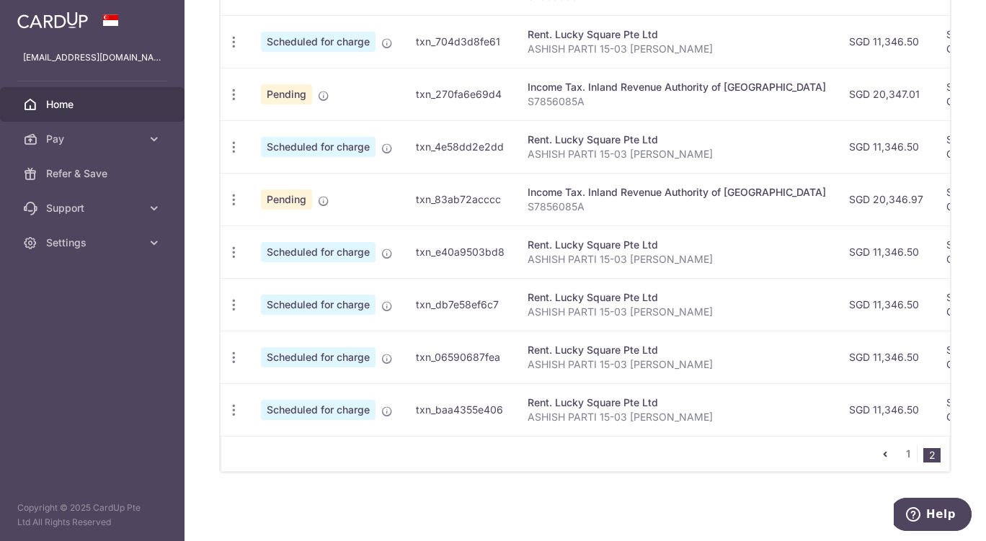
click at [879, 453] on icon "pager" at bounding box center [885, 454] width 12 height 12
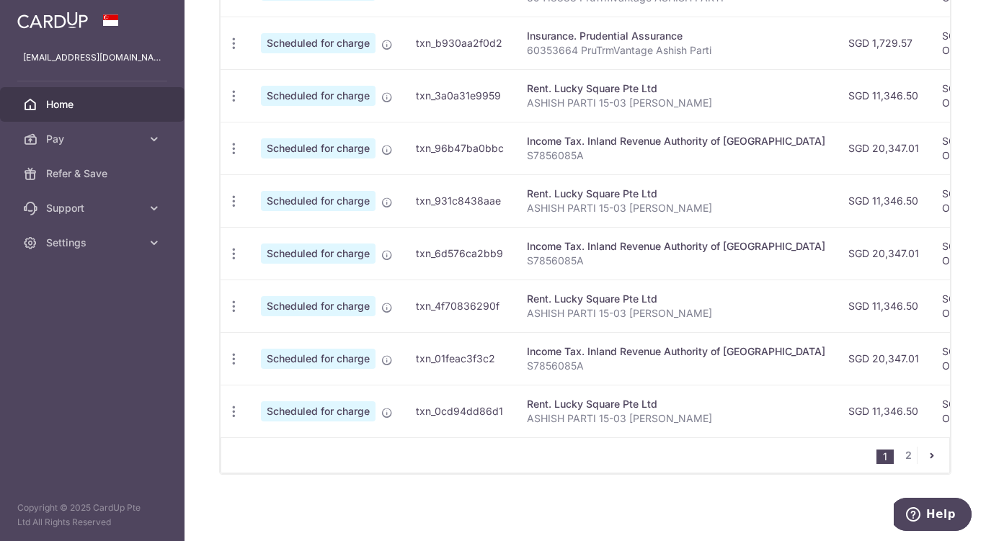
scroll to position [563, 0]
drag, startPoint x: 630, startPoint y: 427, endPoint x: 844, endPoint y: 427, distance: 213.2
click at [844, 427] on tr "Update payment Cancel payment Scheduled for charge txn_0cd94dd86d1 Rent. Lucky …" at bounding box center [814, 409] width 1189 height 53
click at [779, 375] on td "Income Tax. Inland Revenue Authority of Singapore S7856085A" at bounding box center [675, 357] width 321 height 53
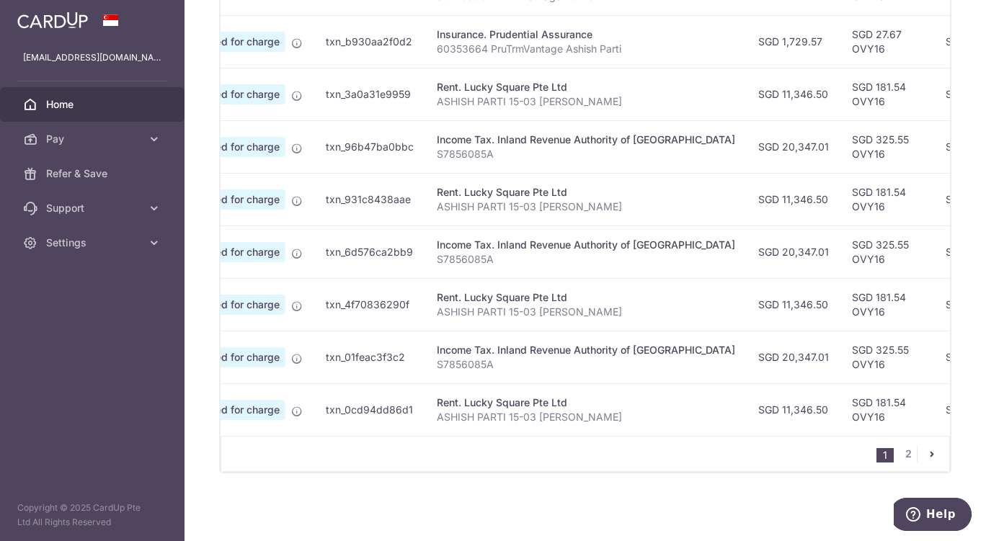
scroll to position [0, 0]
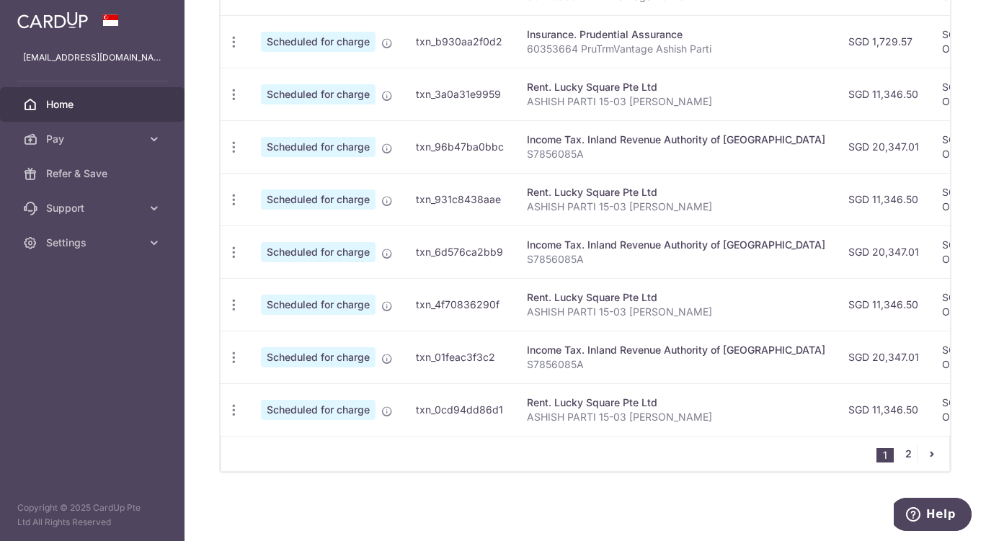
click at [899, 452] on link "2" at bounding box center [907, 453] width 17 height 17
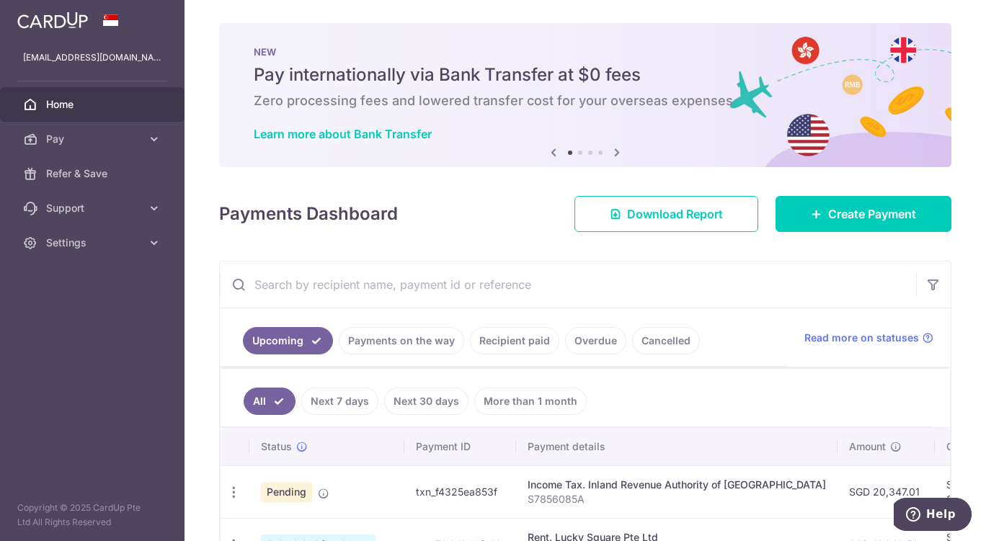
click at [69, 107] on span "Home" at bounding box center [93, 104] width 95 height 14
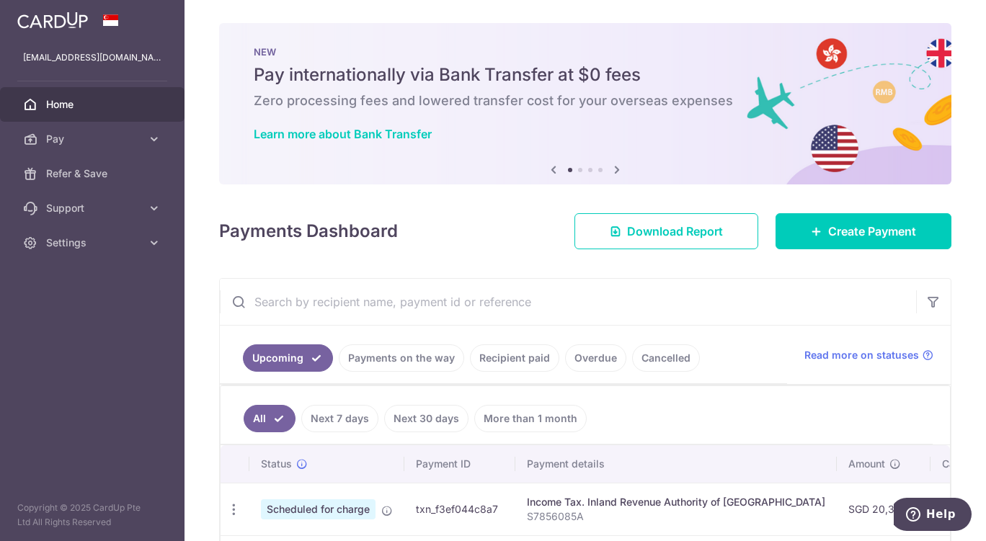
click at [118, 246] on span "Settings" at bounding box center [93, 243] width 95 height 14
click at [61, 311] on span "Logout" at bounding box center [93, 312] width 95 height 14
